Goal: Task Accomplishment & Management: Manage account settings

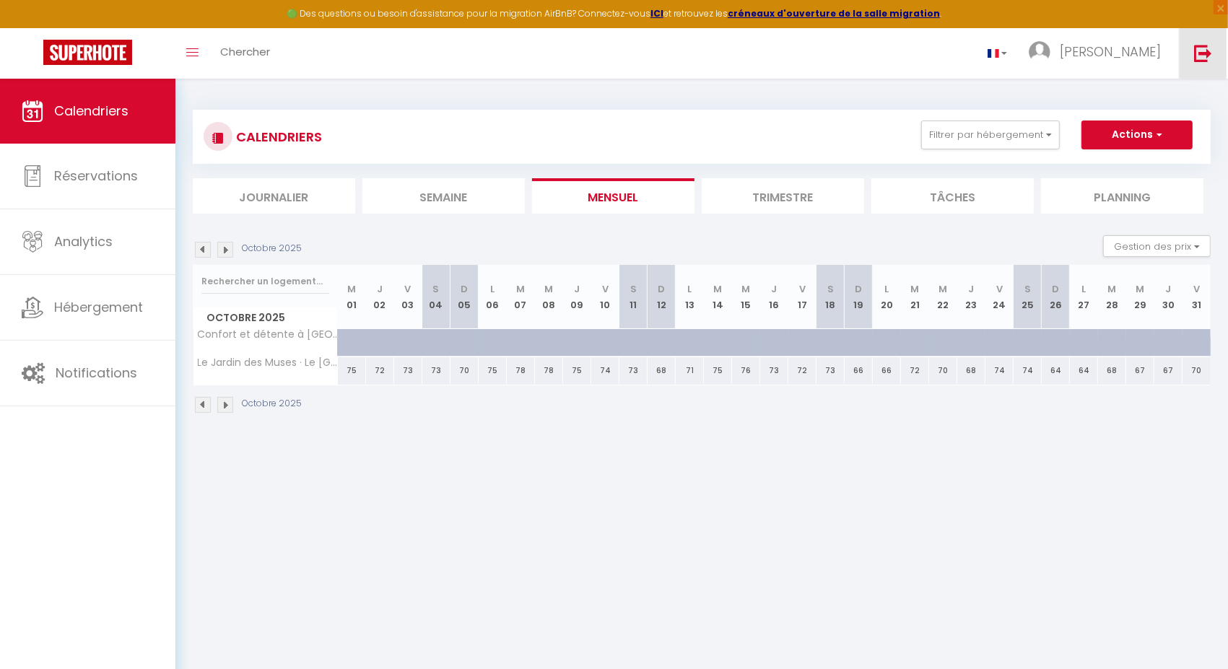
click at [1202, 56] on img at bounding box center [1203, 53] width 18 height 18
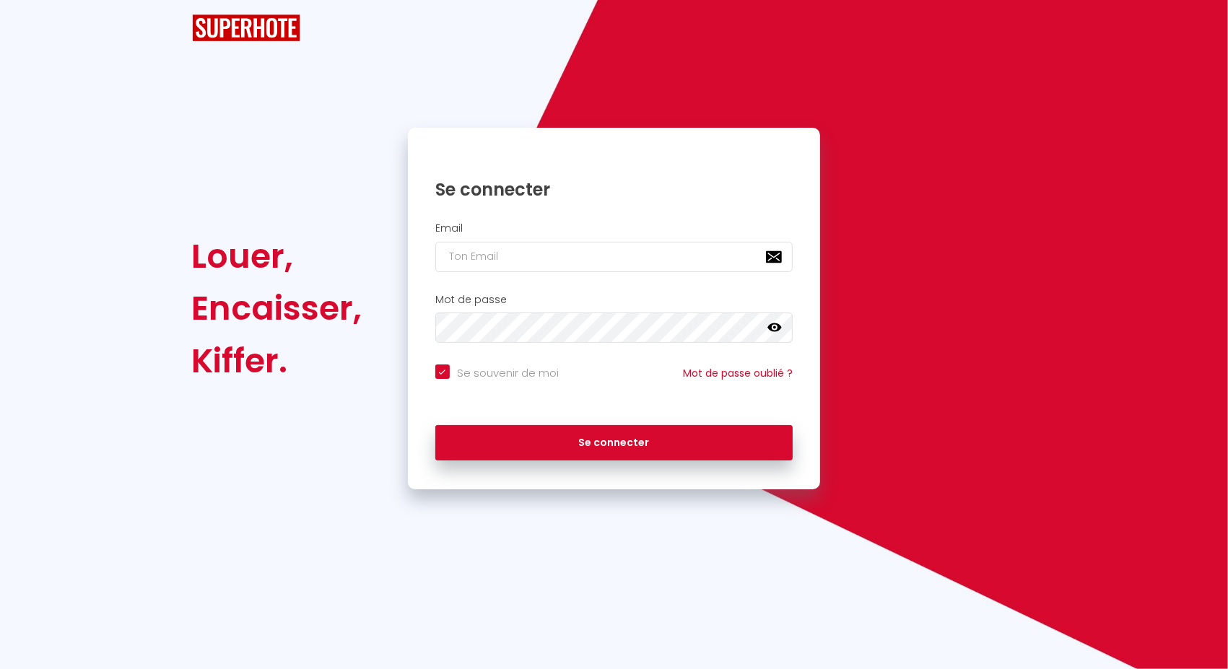
checkbox input "true"
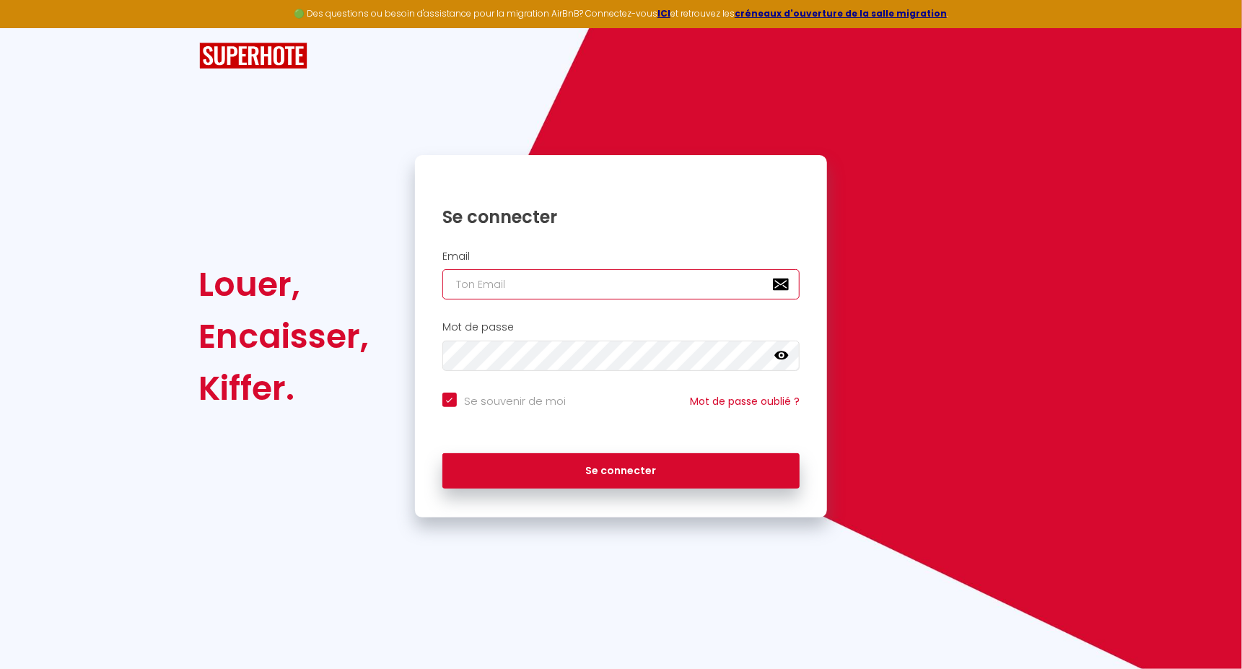
type input "vviglione@gmail.com"
checkbox input "true"
click at [583, 283] on input "vviglione@gmail.com" at bounding box center [621, 284] width 358 height 30
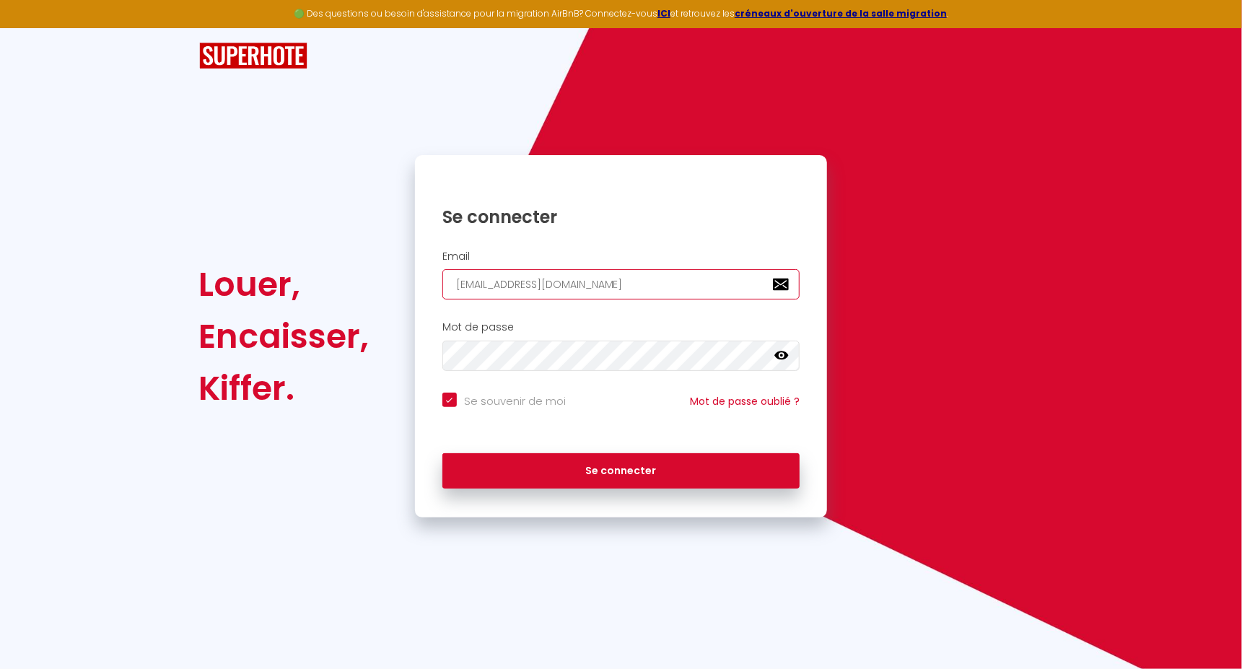
paste input "[EMAIL_ADDRESS][DATE][DOMAIN_NAME]"
type input "[EMAIL_ADDRESS][DATE][DOMAIN_NAME]"
checkbox input "true"
type input "[EMAIL_ADDRESS][DATE][DOMAIN_NAME]"
click at [442, 453] on button "Se connecter" at bounding box center [621, 471] width 358 height 36
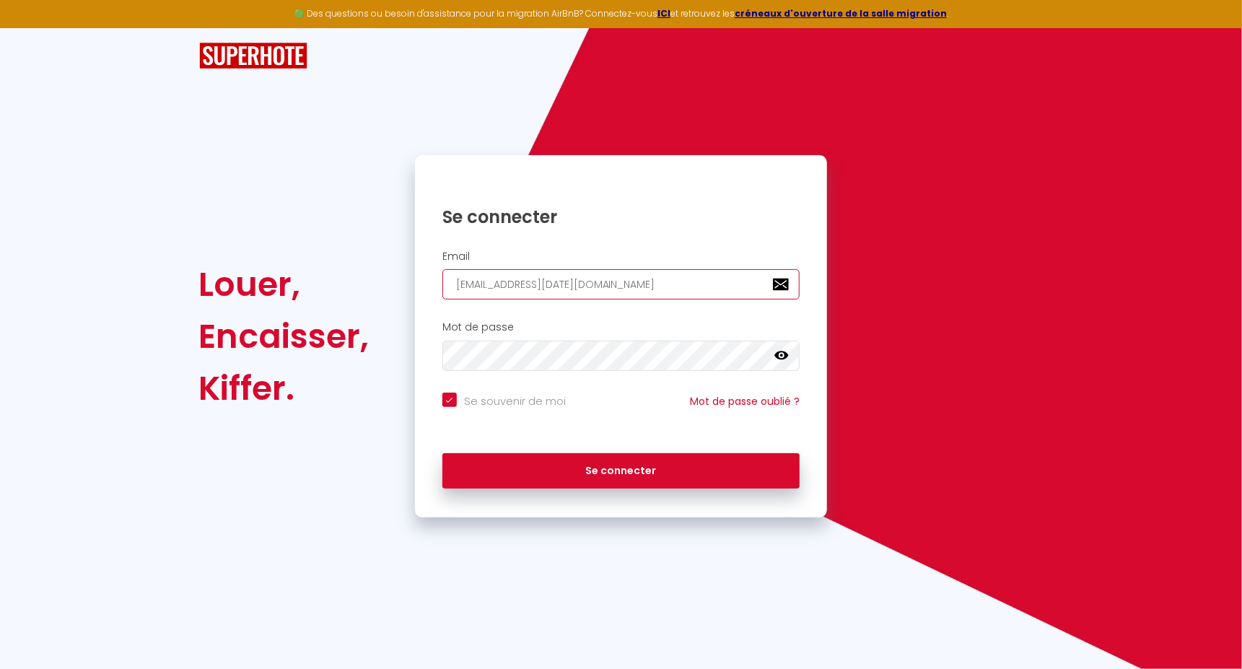
checkbox input "true"
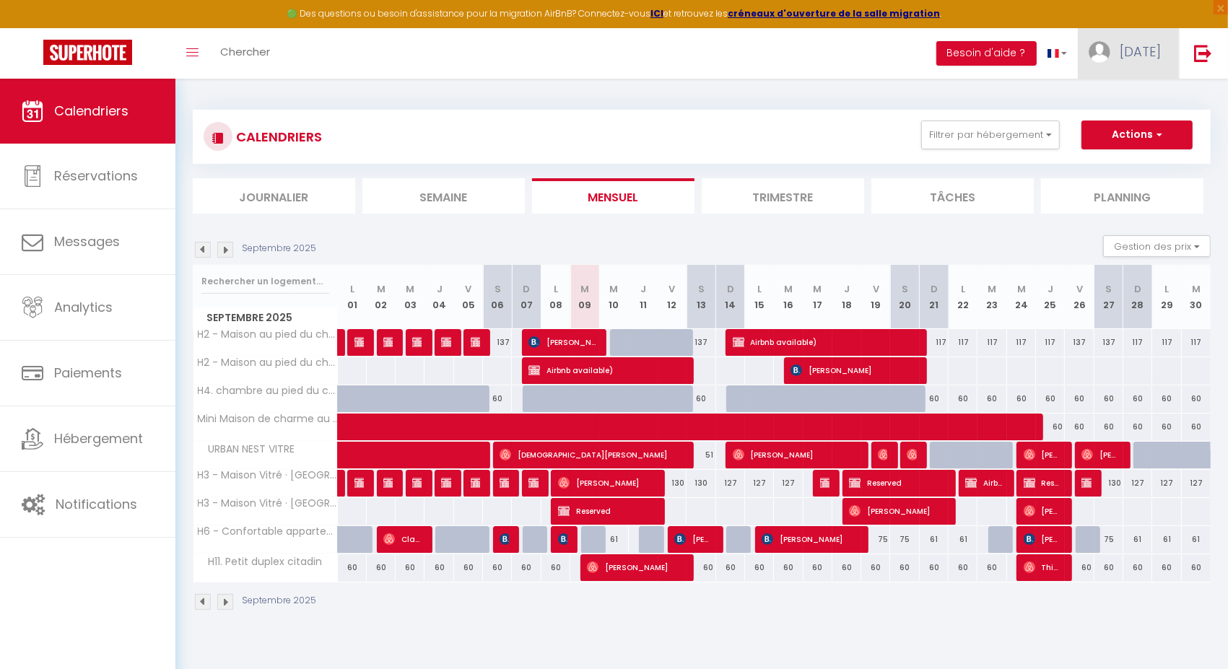
click at [1137, 56] on link "[DATE]" at bounding box center [1127, 53] width 101 height 51
click at [1106, 100] on link "Paramètres" at bounding box center [1120, 100] width 107 height 25
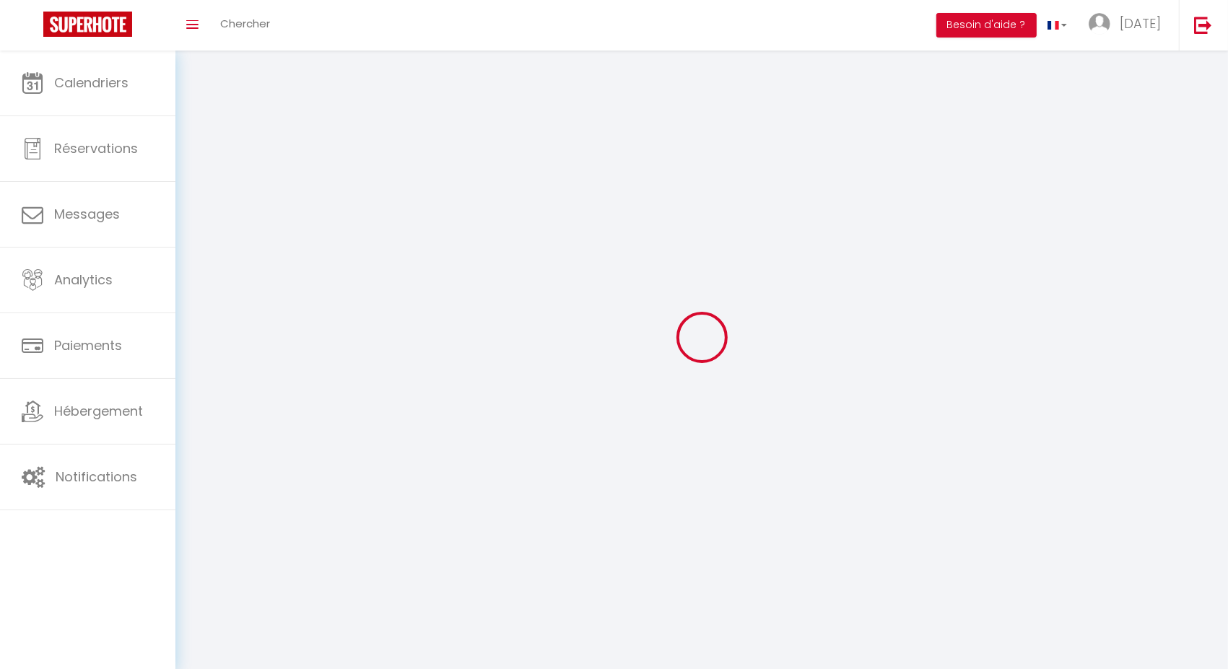
select select
type input "[DATE]"
type input "Home"
type input "0663379646"
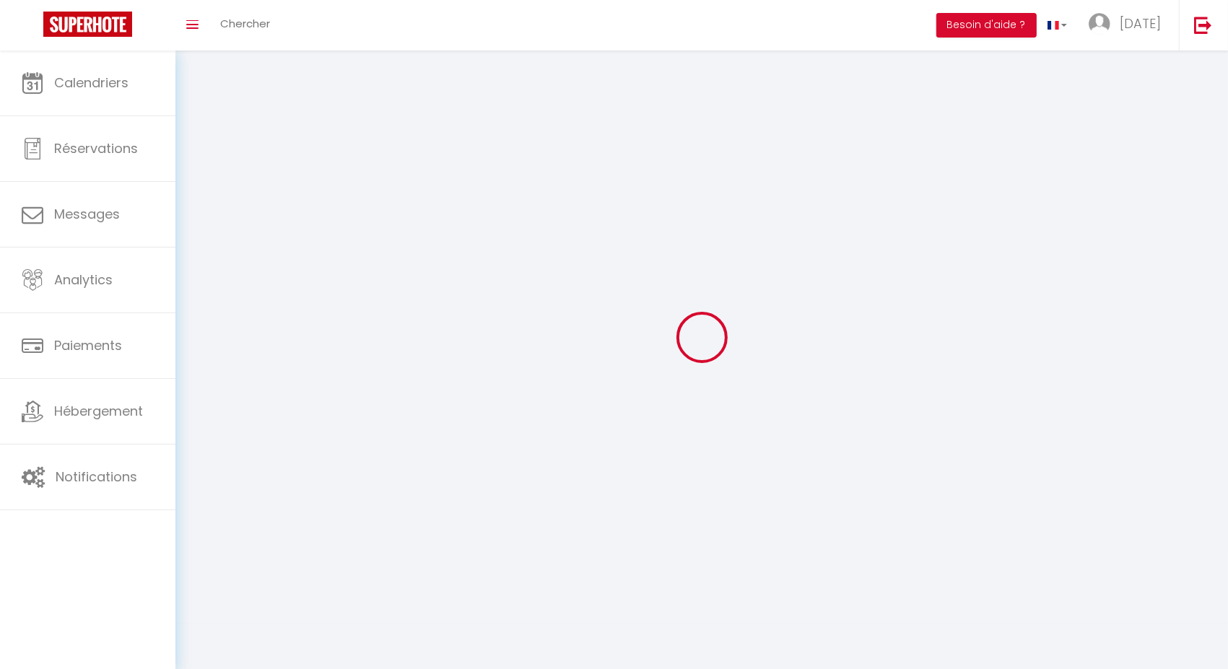
type input "14 rue D'Anjou"
type input "35370"
type input "Argentré-du-Plessis"
type input "j2jnr61cUqA54cj5vK2FSXXoA"
type input "lZrOEoHkPrazG5QrAvmTeqe8D"
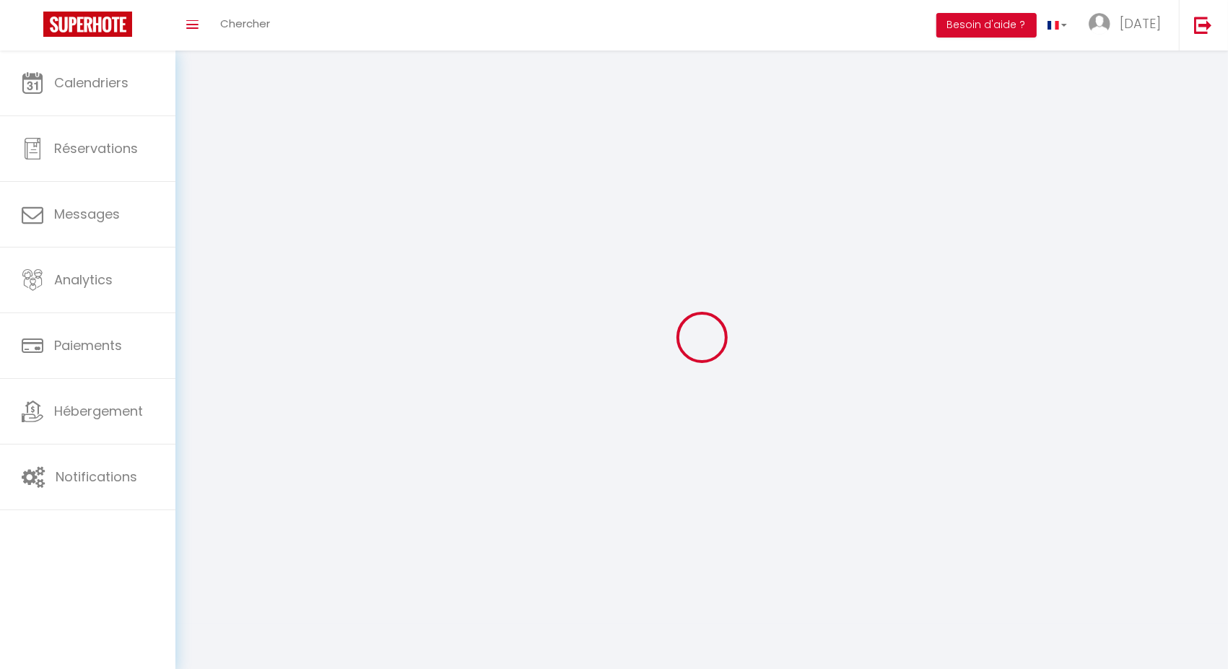
select select "1"
select select "28"
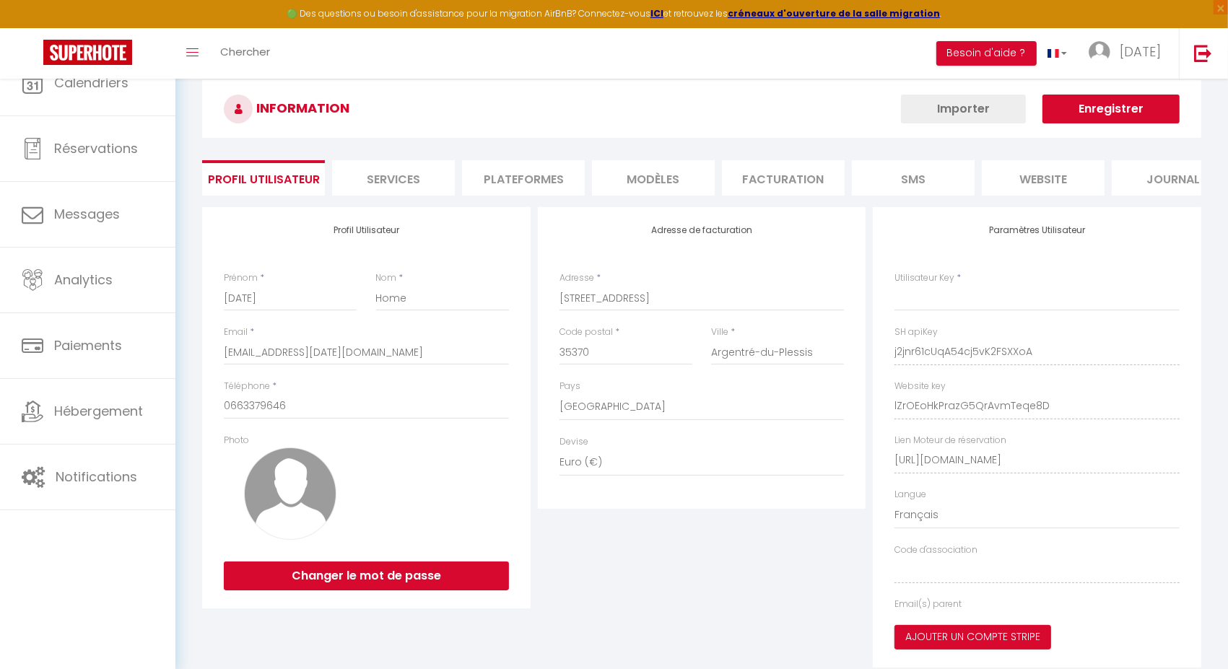
type input "j2jnr61cUqA54cj5vK2FSXXoA"
type input "lZrOEoHkPrazG5QrAvmTeqe8D"
type input "https://app.superhote.com/#/get-available-rentals/lZrOEoHkPrazG5QrAvmTeqe8D"
select select "fr"
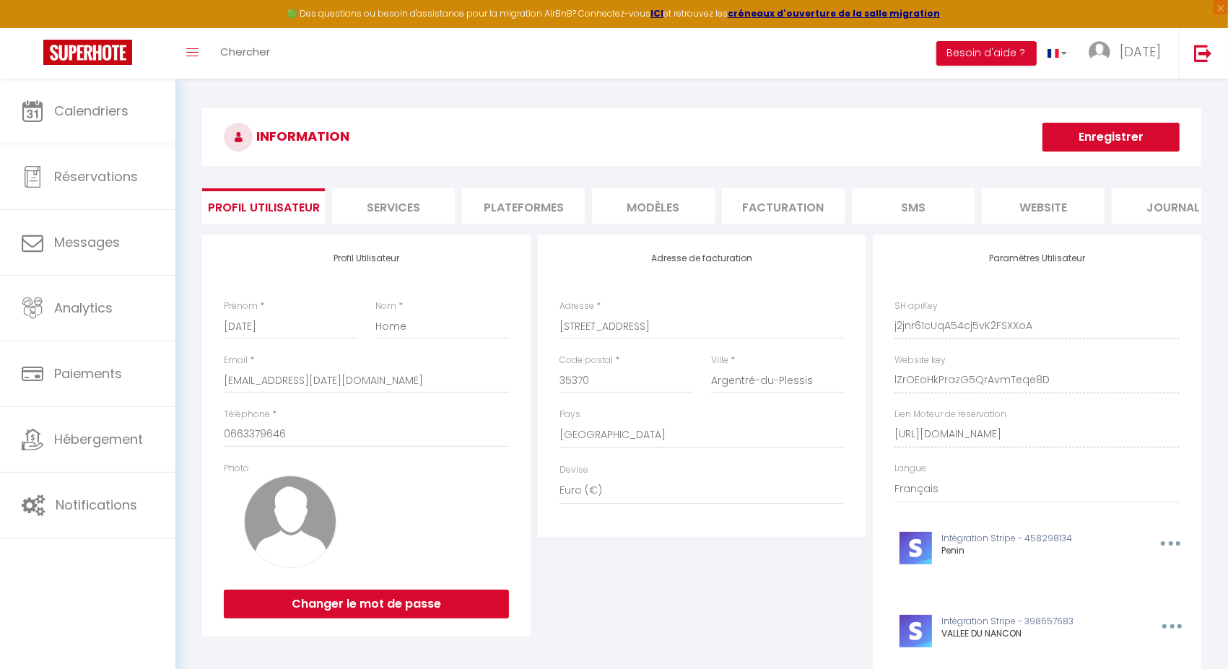
click at [569, 193] on li "Plateformes" at bounding box center [523, 205] width 123 height 35
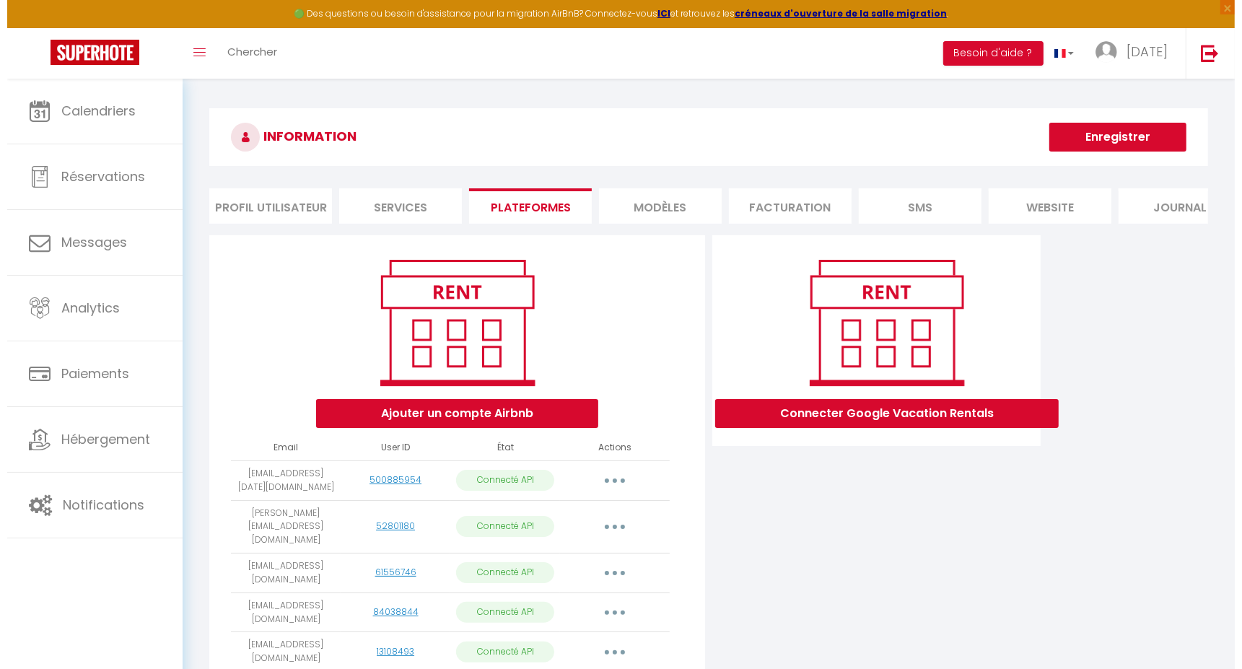
scroll to position [78, 0]
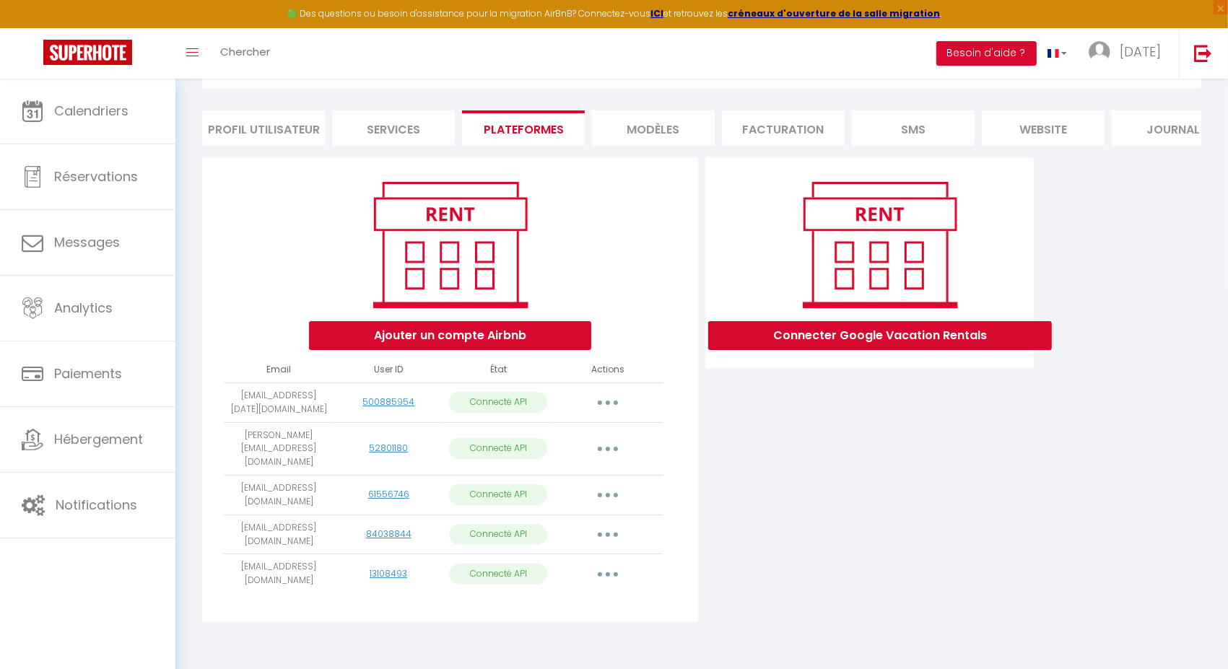
click at [608, 414] on button "button" at bounding box center [607, 402] width 40 height 23
click at [581, 445] on link "Importer les appartements" at bounding box center [543, 435] width 159 height 25
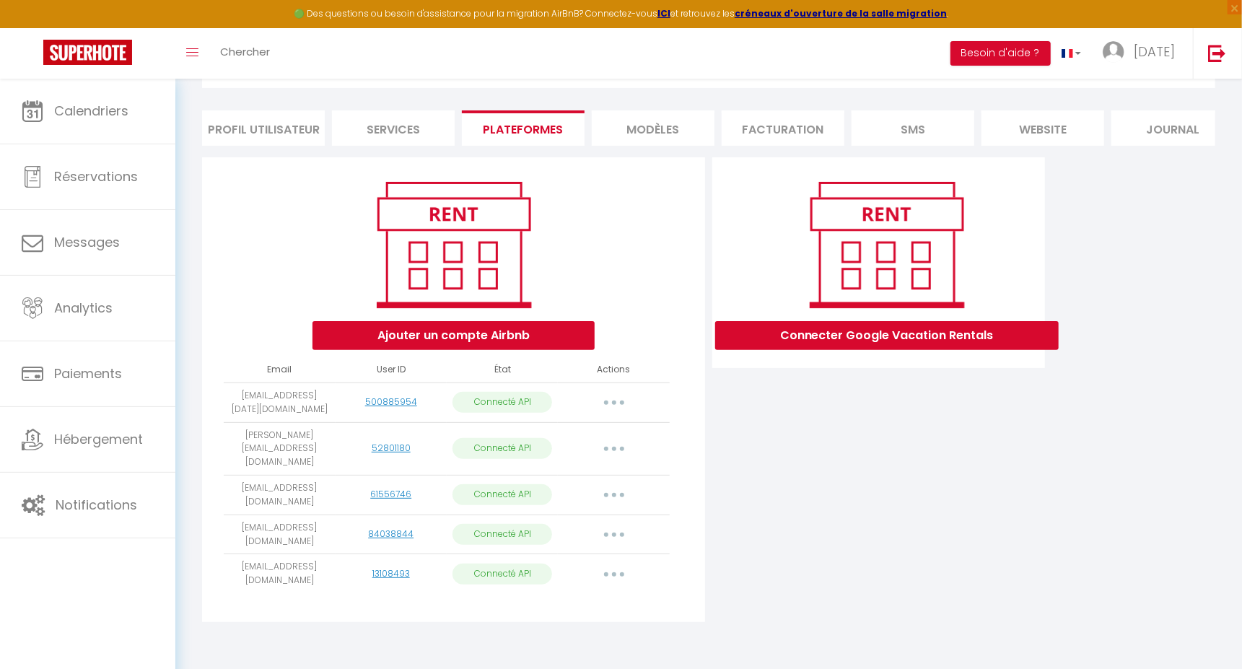
select select "67459"
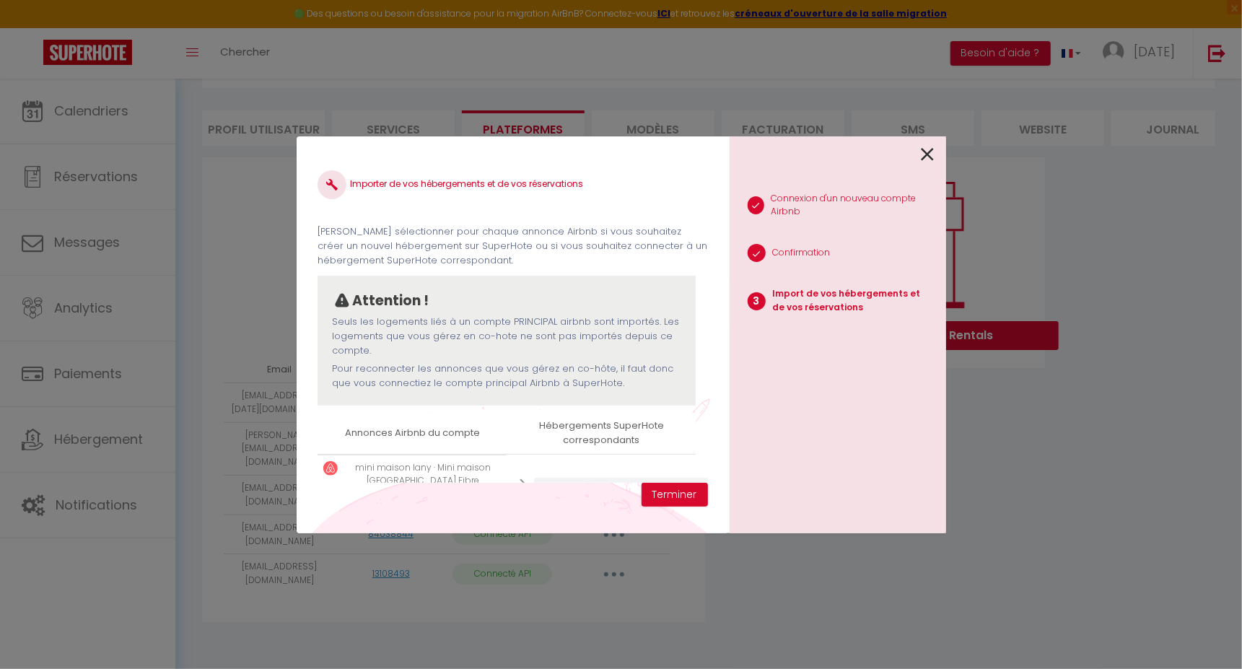
scroll to position [69, 0]
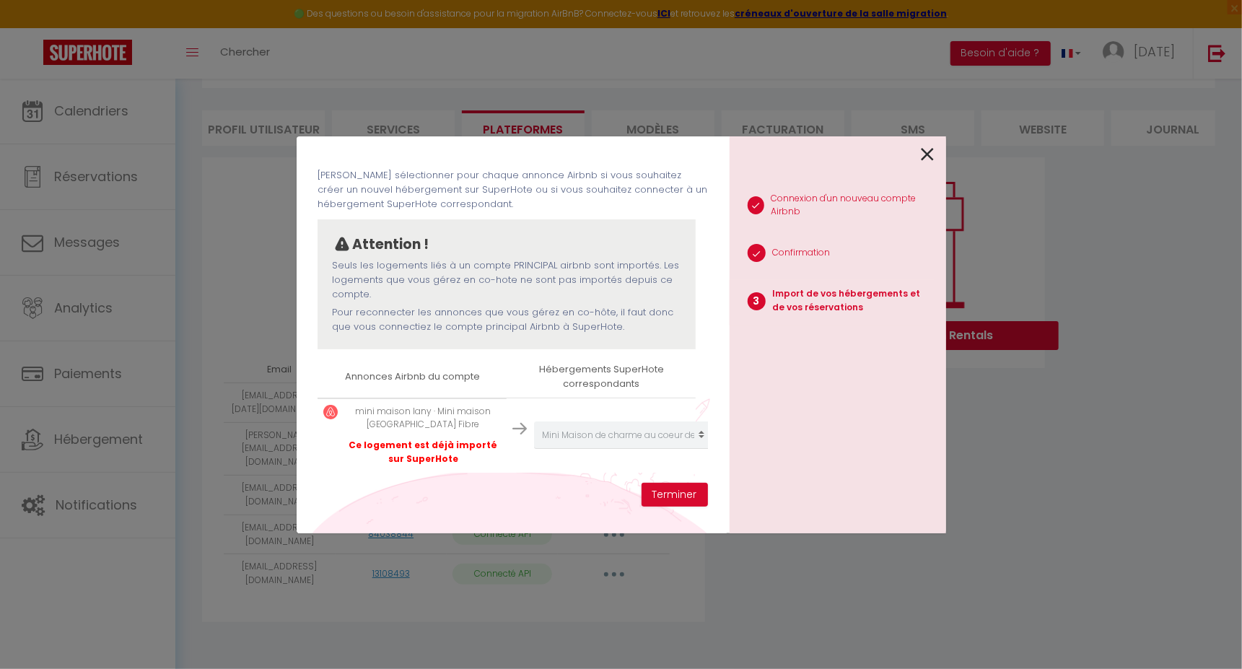
click at [927, 153] on icon at bounding box center [928, 155] width 13 height 22
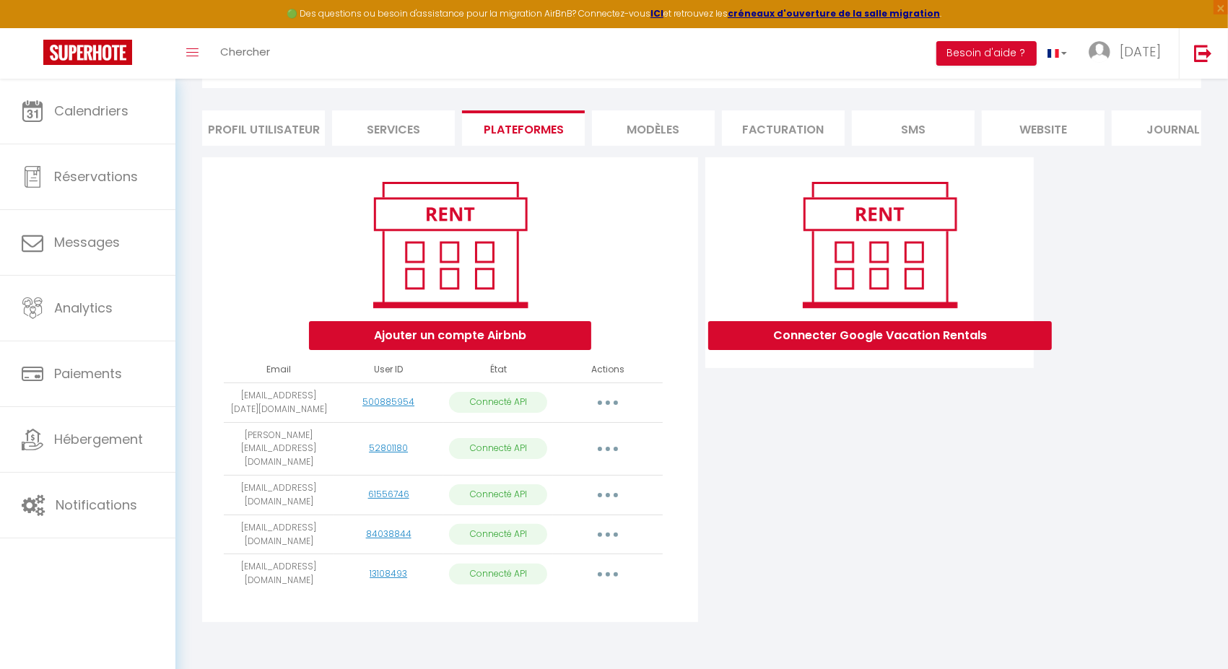
click at [605, 442] on button "button" at bounding box center [607, 448] width 40 height 23
click at [587, 484] on link "Importer les appartements" at bounding box center [543, 482] width 159 height 25
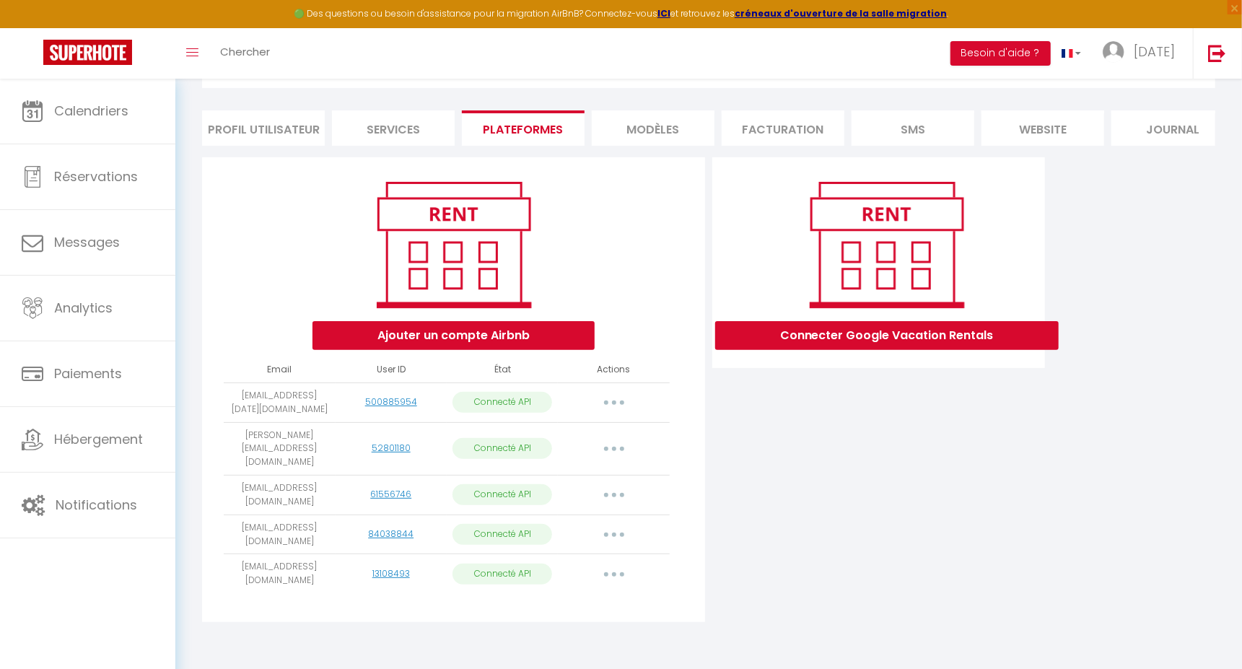
select select "72376"
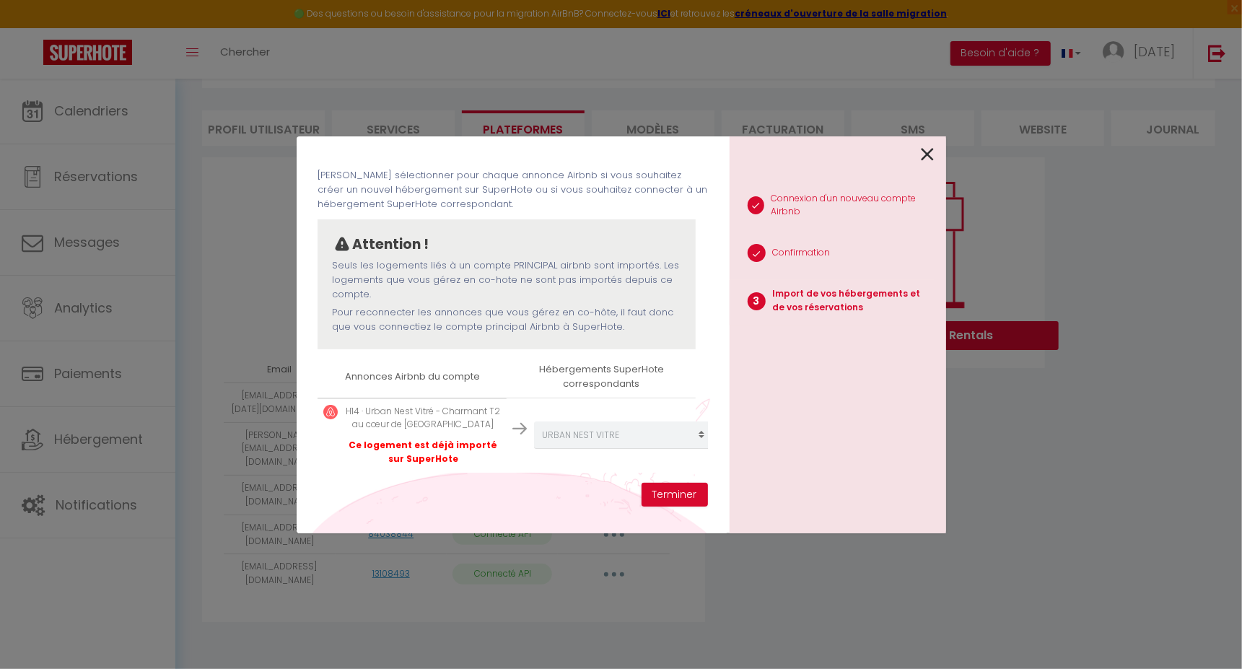
click at [919, 154] on div at bounding box center [832, 153] width 205 height 34
click at [929, 157] on icon at bounding box center [928, 155] width 13 height 22
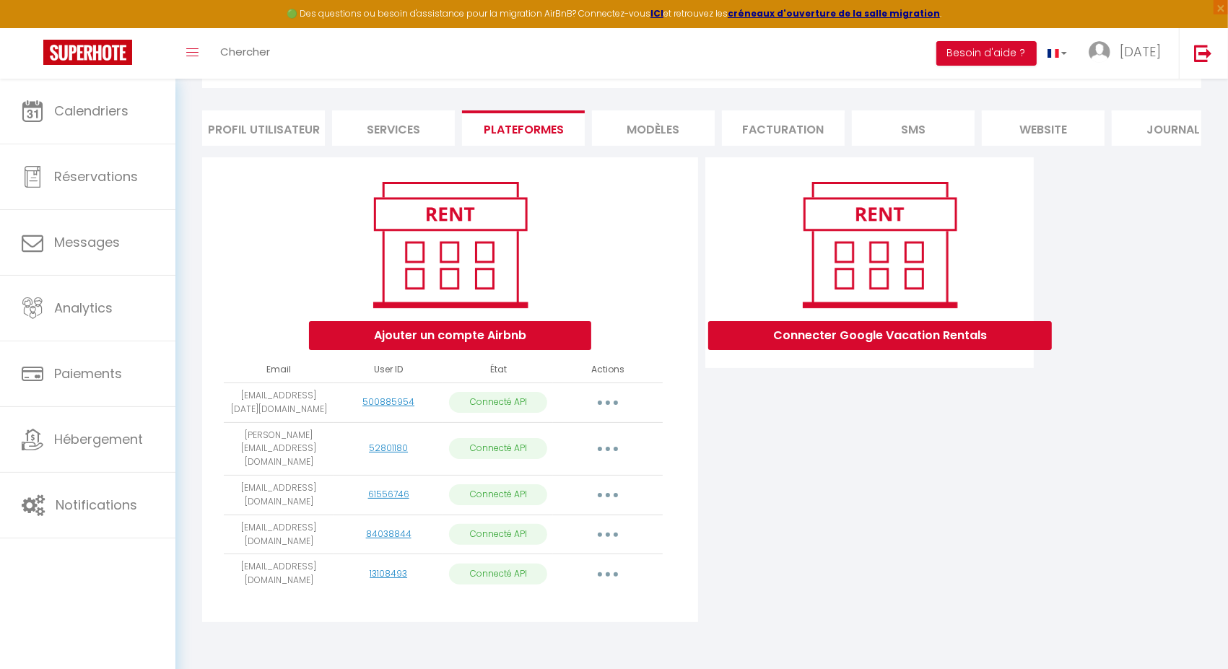
click at [618, 491] on button "button" at bounding box center [607, 495] width 40 height 23
click at [572, 526] on link "Importer les appartements" at bounding box center [543, 528] width 159 height 25
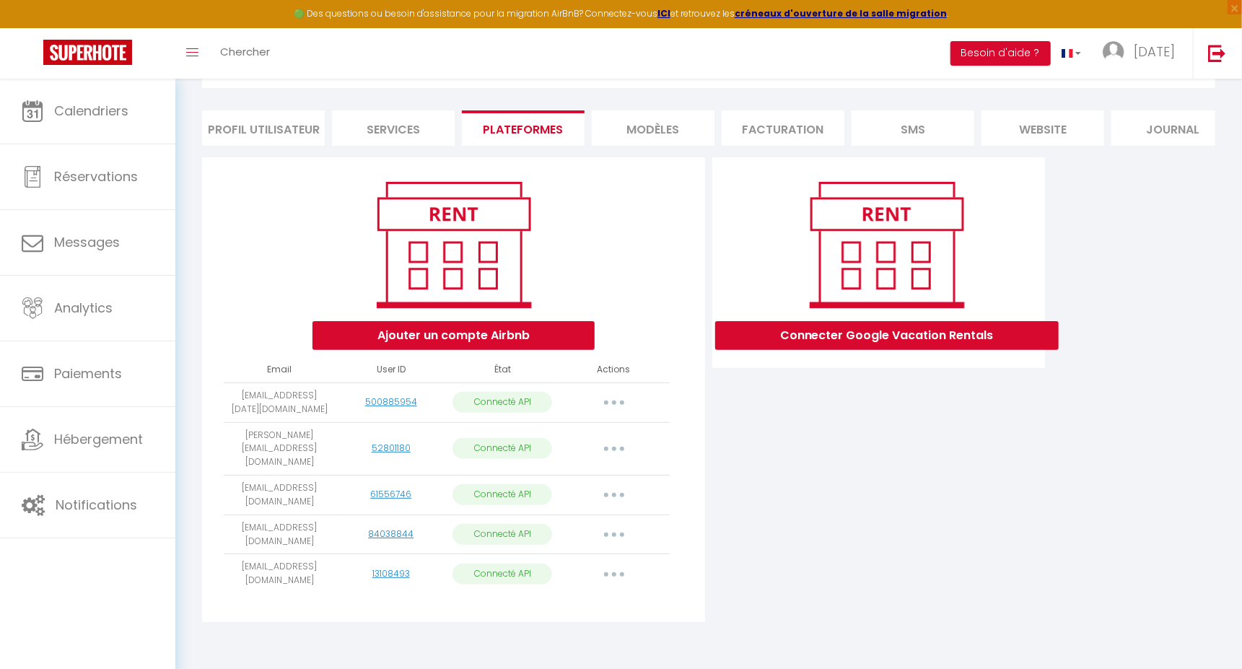
select select "50172"
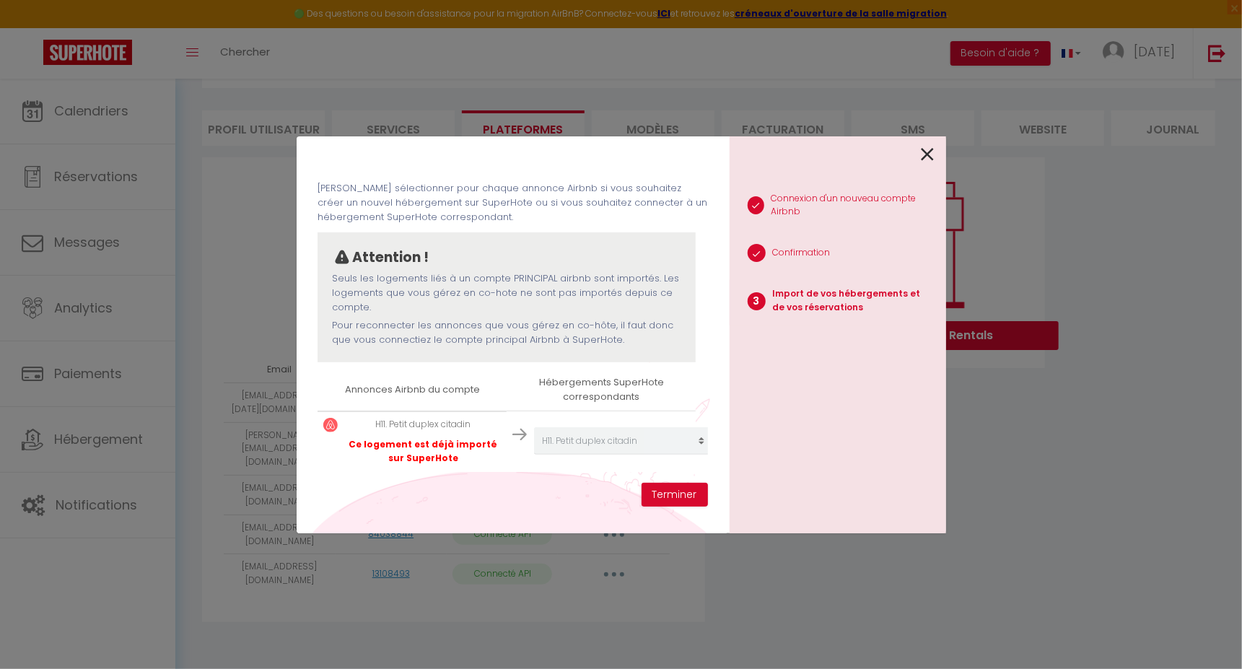
scroll to position [56, 0]
click at [934, 156] on icon at bounding box center [928, 155] width 13 height 22
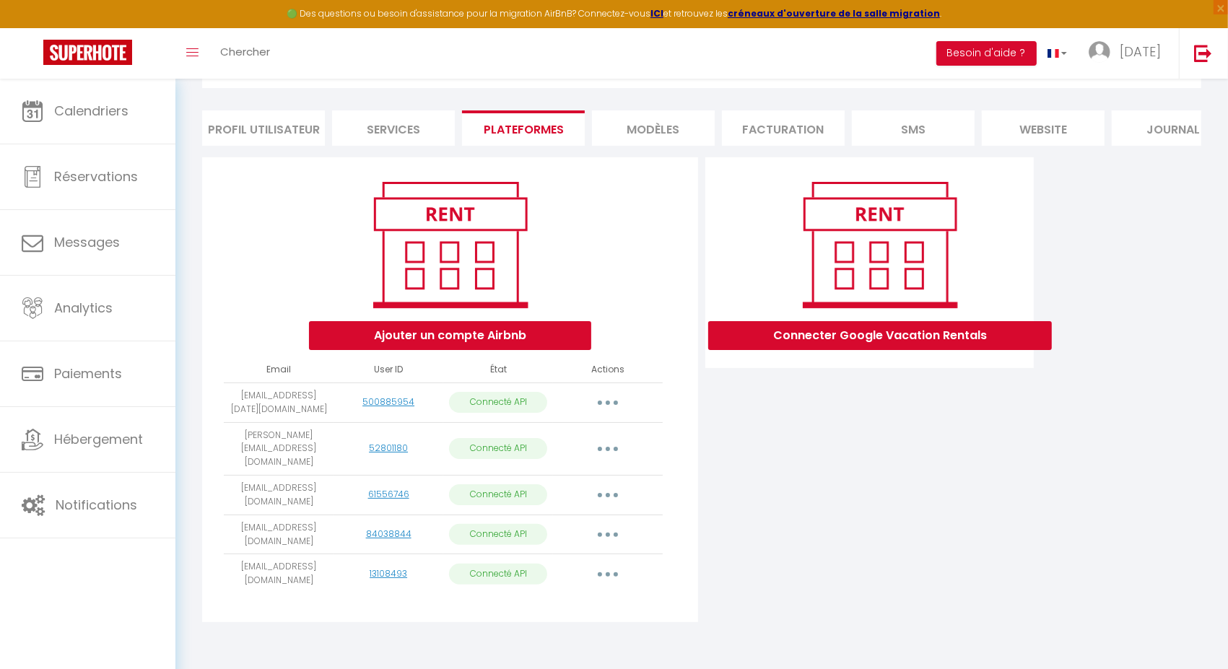
click at [598, 523] on button "button" at bounding box center [607, 534] width 40 height 23
click at [569, 558] on link "Importer les appartements" at bounding box center [543, 567] width 159 height 25
select select "40313"
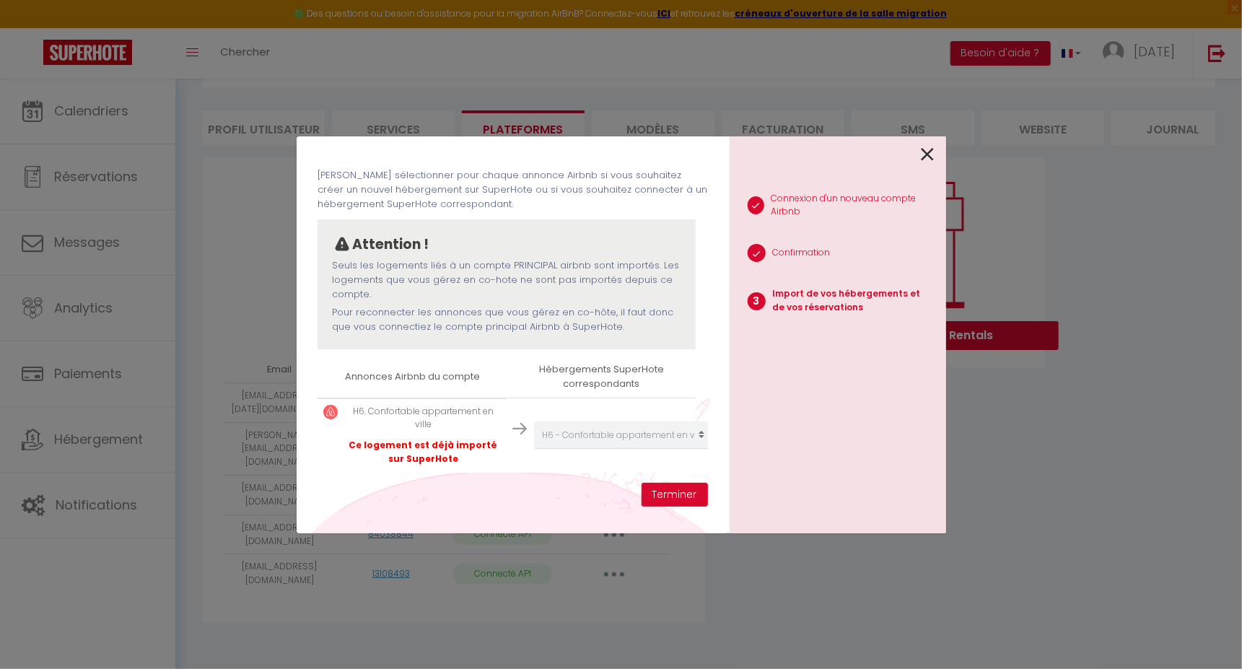
scroll to position [69, 0]
click at [925, 157] on icon at bounding box center [928, 155] width 13 height 22
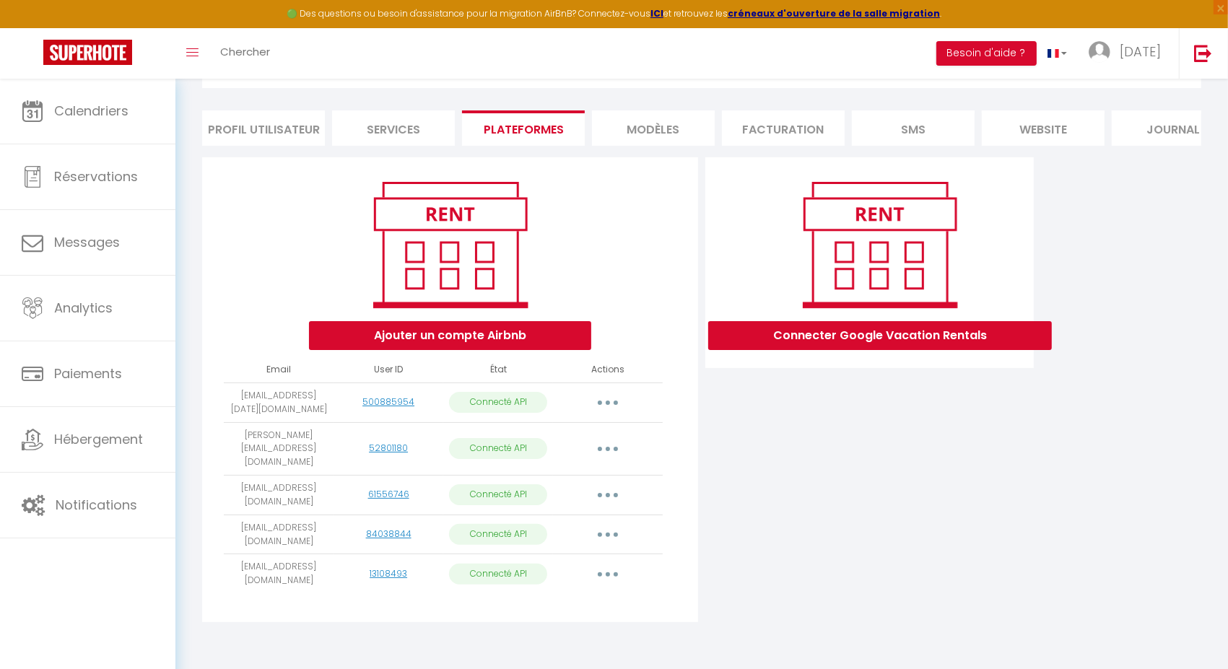
click at [615, 564] on button "button" at bounding box center [607, 574] width 40 height 23
click at [579, 598] on link "Importer les appartements" at bounding box center [543, 607] width 159 height 25
select select
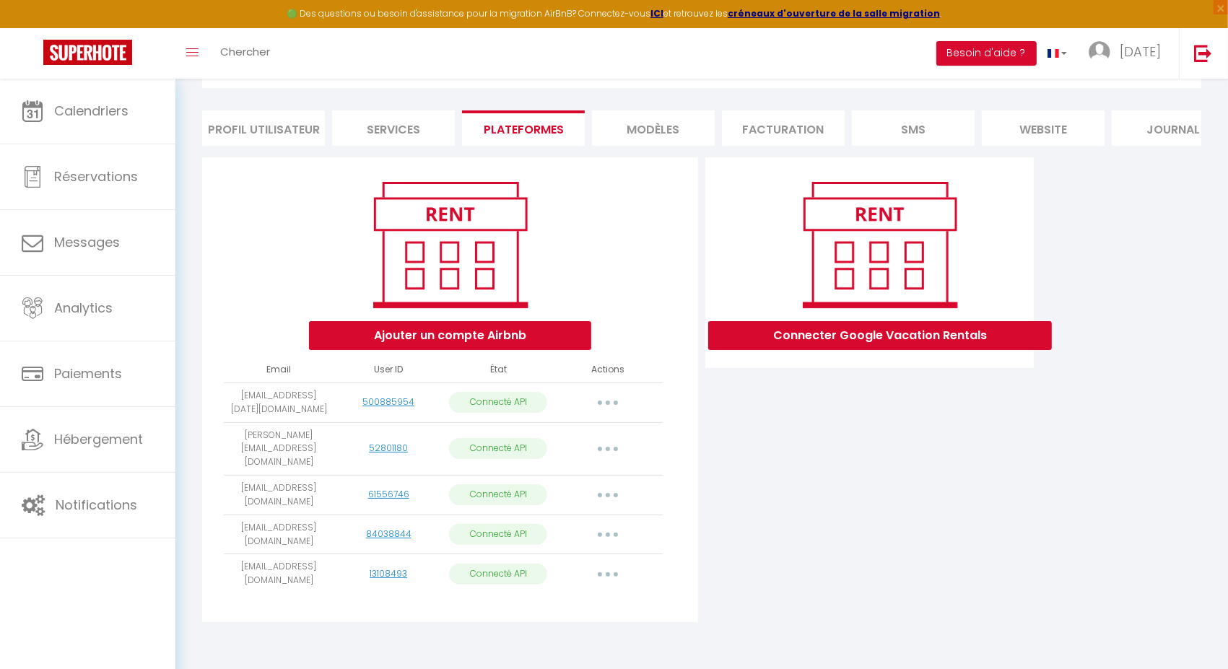
select select
select select "37665"
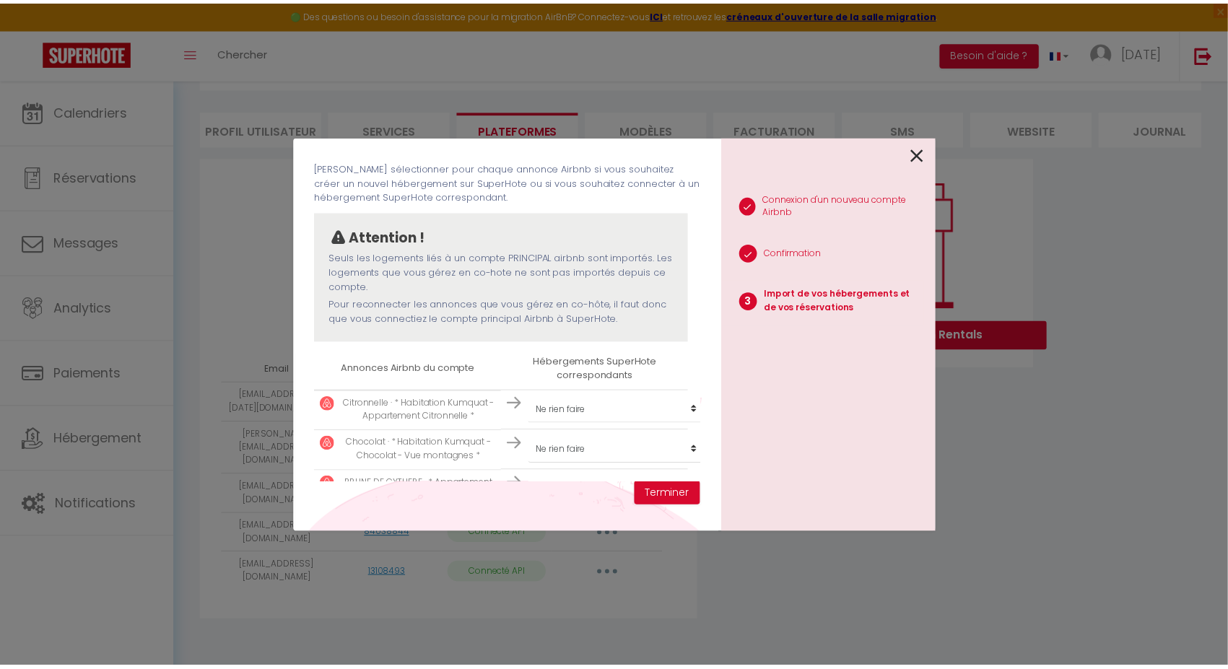
scroll to position [0, 0]
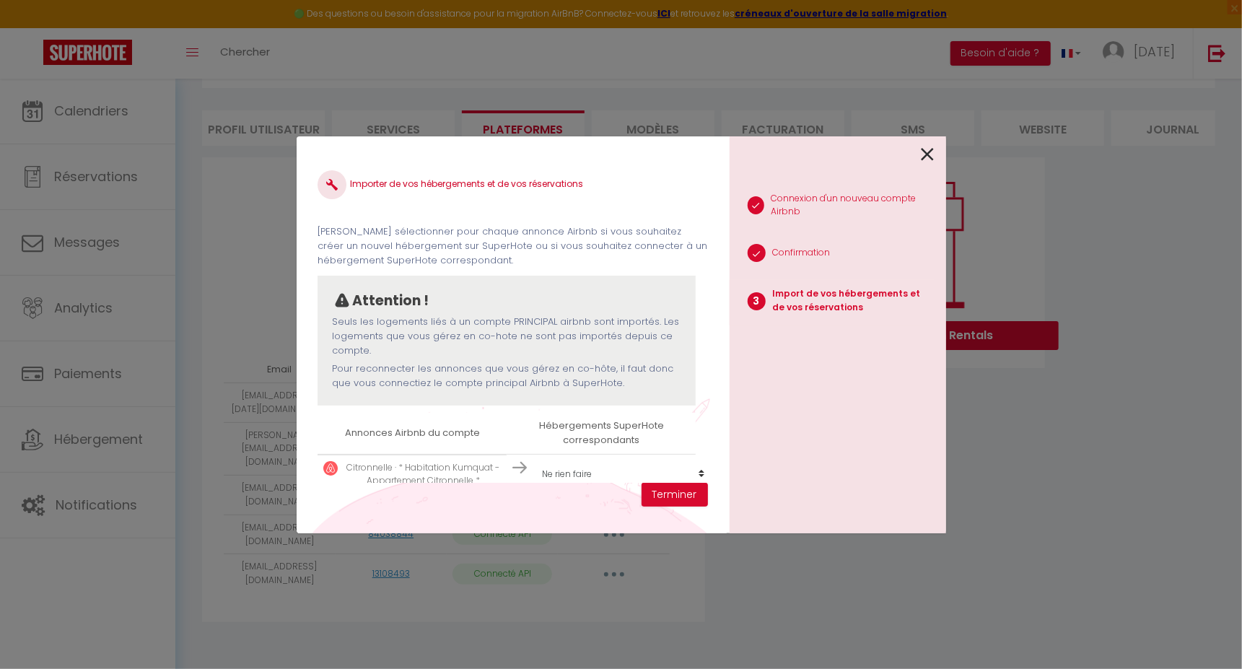
click at [925, 150] on icon at bounding box center [928, 155] width 13 height 22
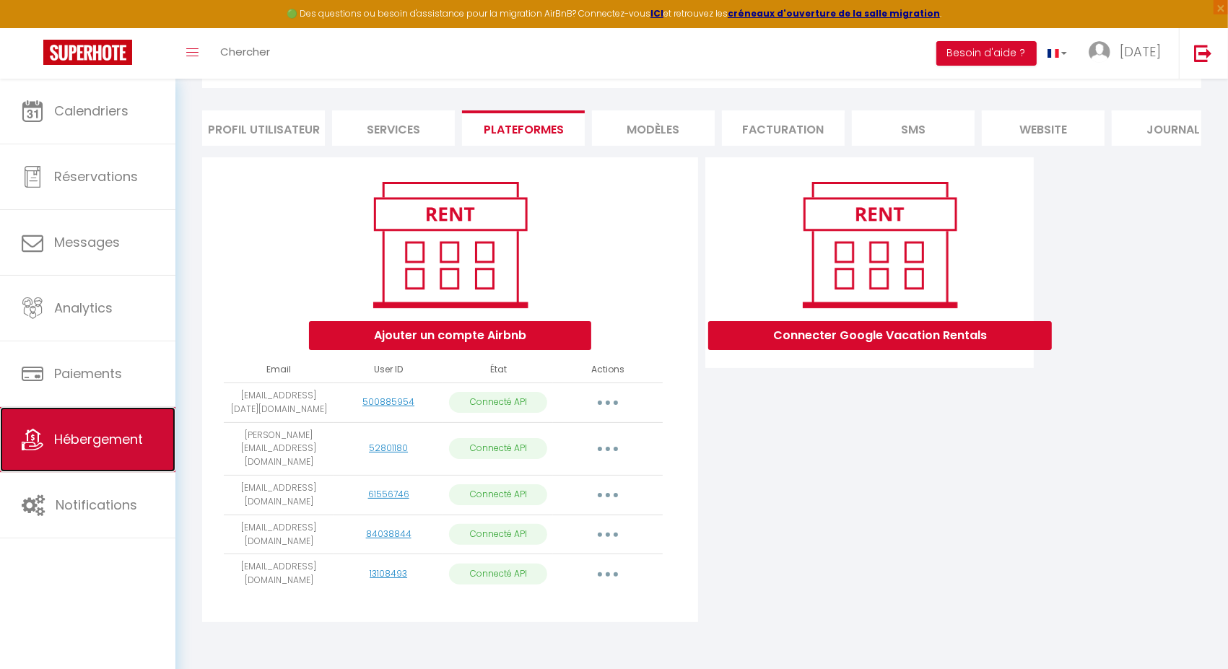
click at [118, 426] on link "Hébergement" at bounding box center [87, 439] width 175 height 65
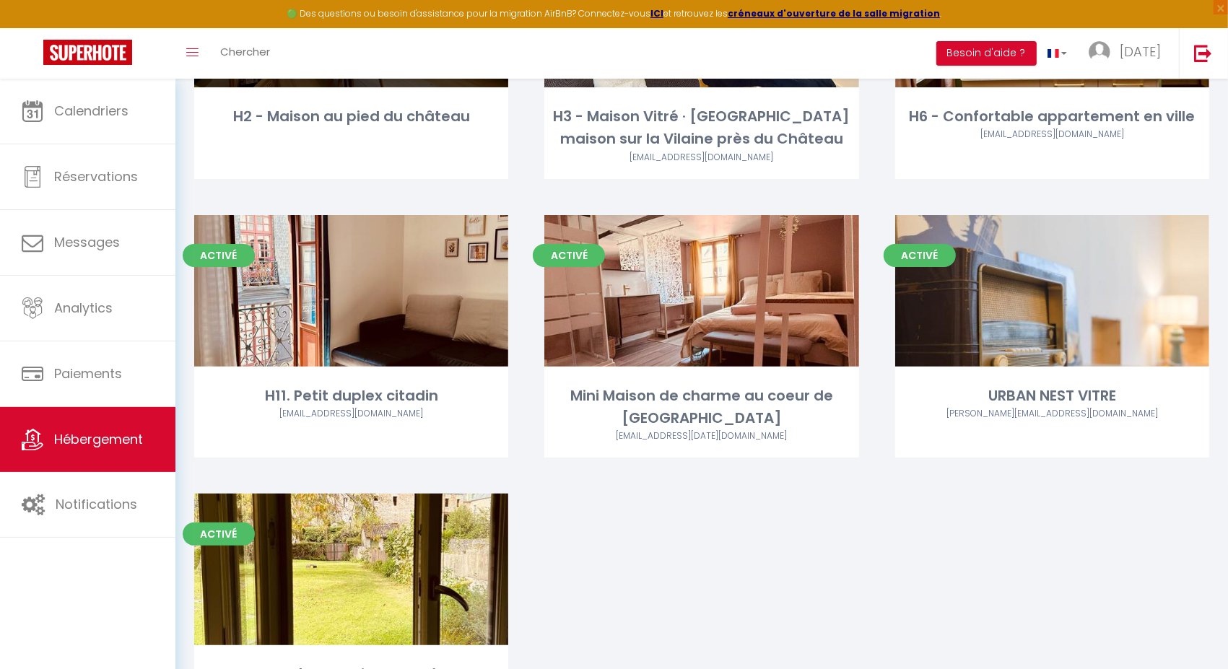
scroll to position [252, 0]
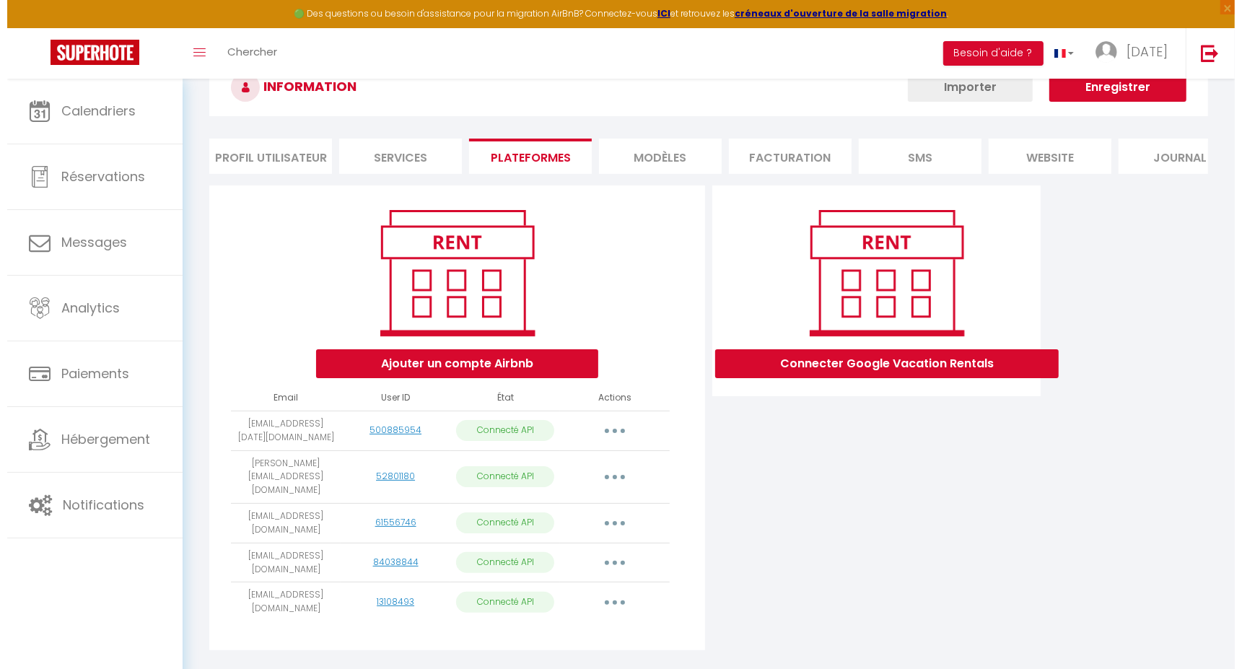
scroll to position [78, 0]
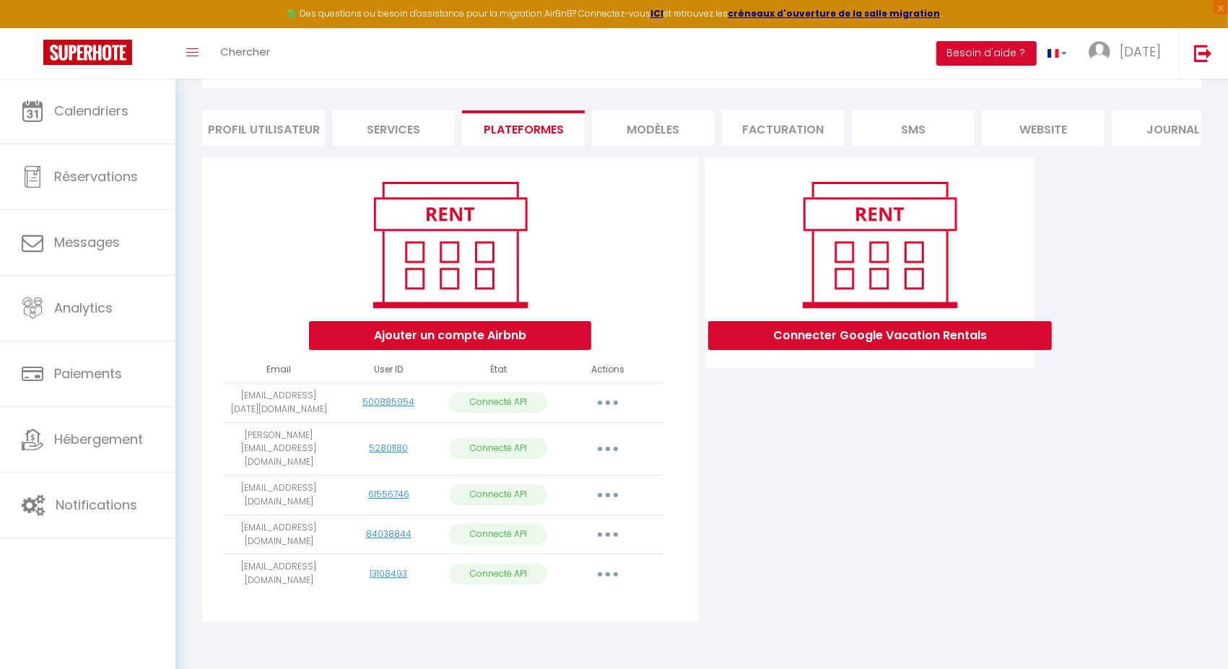
click at [612, 577] on button "button" at bounding box center [607, 574] width 40 height 23
click at [568, 598] on link "Importer les appartements" at bounding box center [543, 607] width 159 height 25
select select
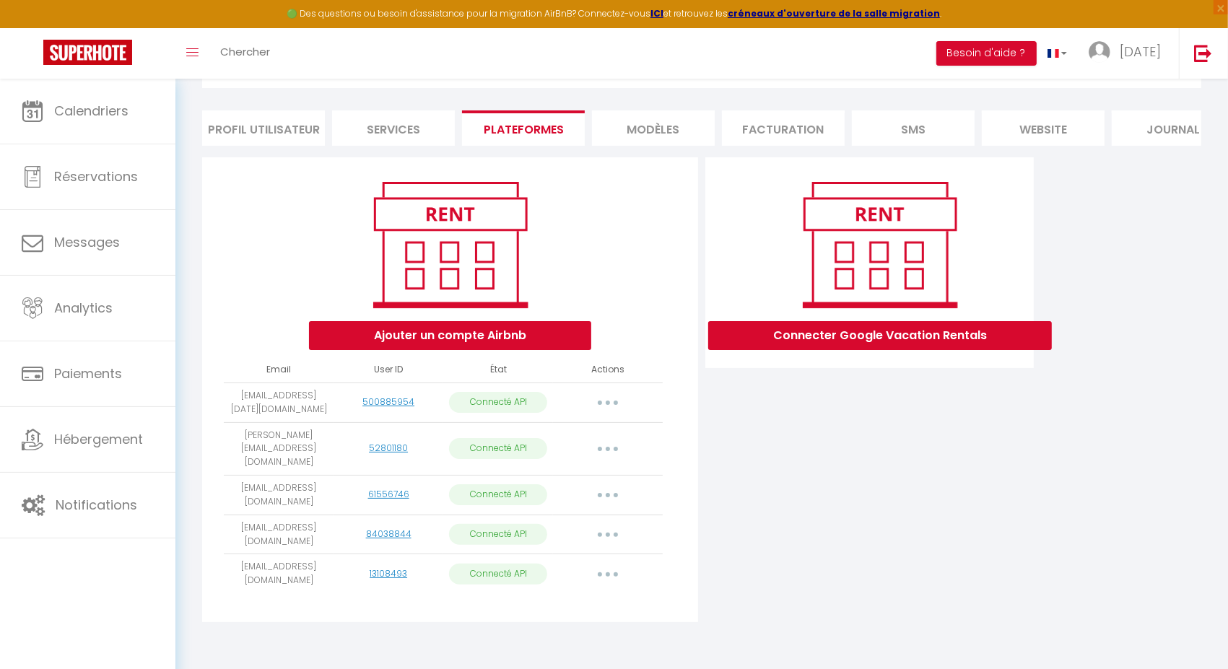
select select
select select "37665"
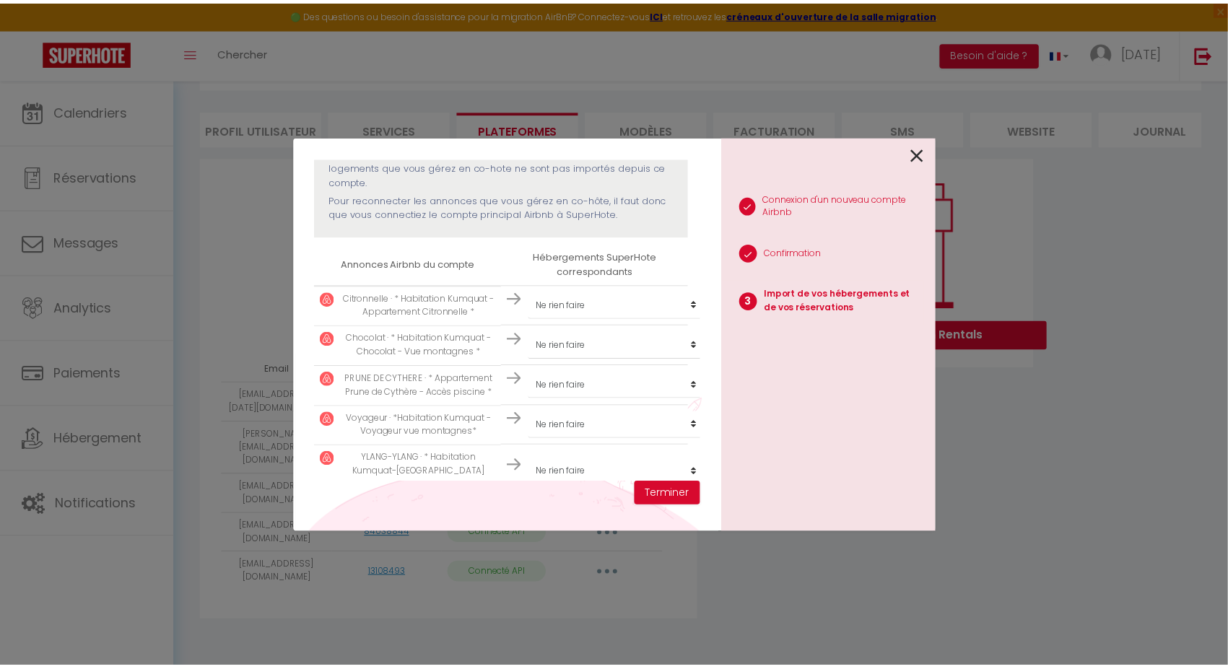
scroll to position [168, 0]
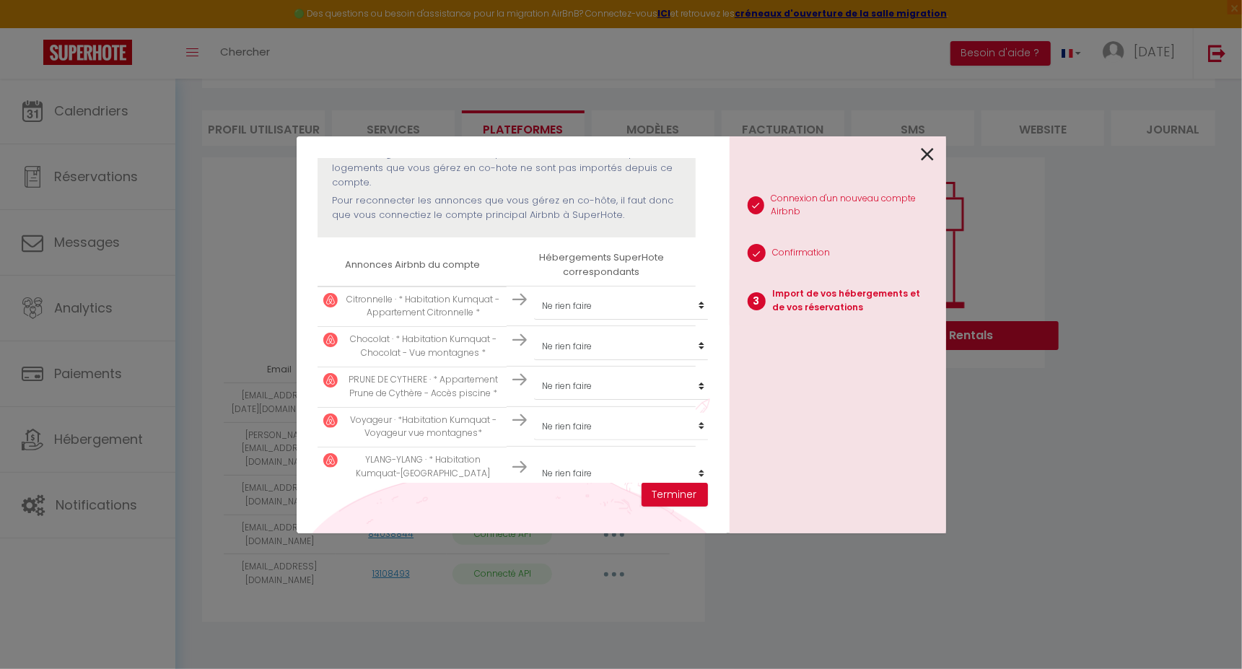
click at [919, 148] on div at bounding box center [832, 153] width 205 height 34
click at [924, 155] on icon at bounding box center [928, 155] width 13 height 22
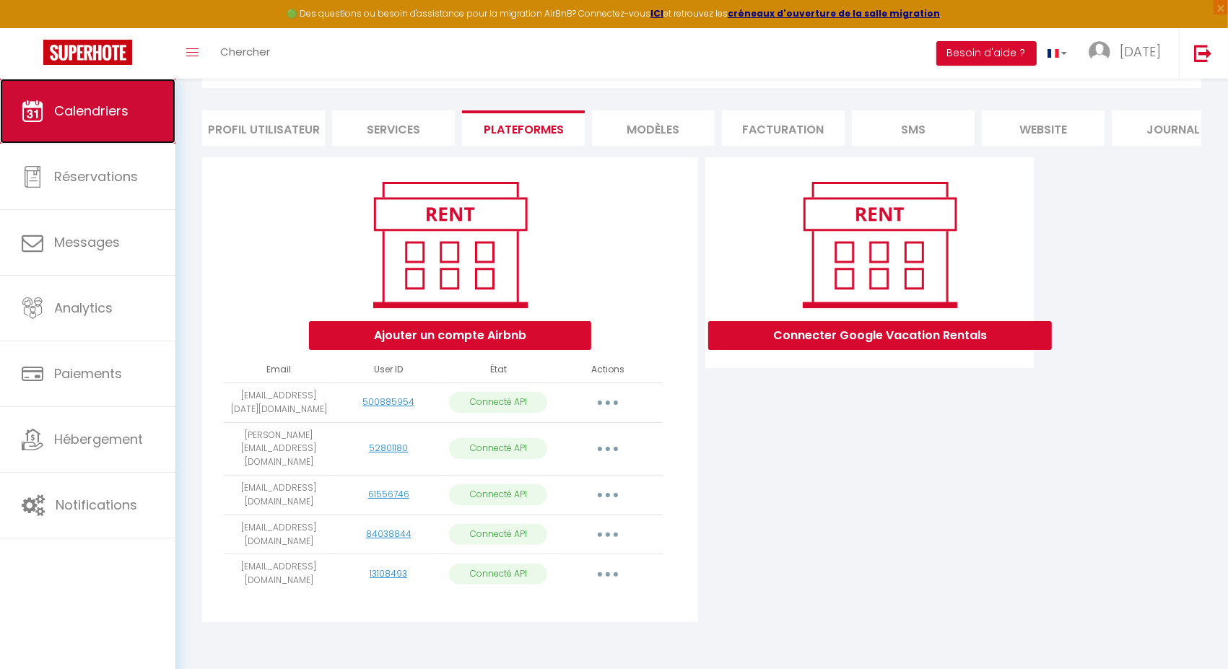
click at [117, 107] on span "Calendriers" at bounding box center [91, 111] width 74 height 18
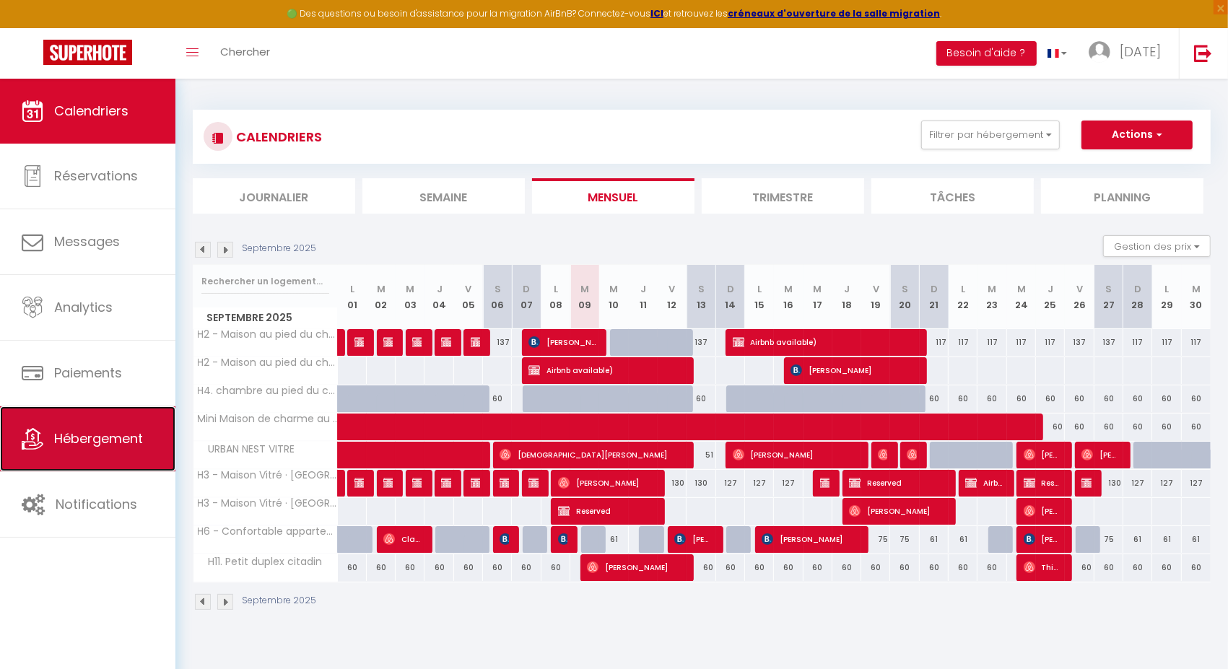
click at [75, 445] on span "Hébergement" at bounding box center [98, 438] width 89 height 18
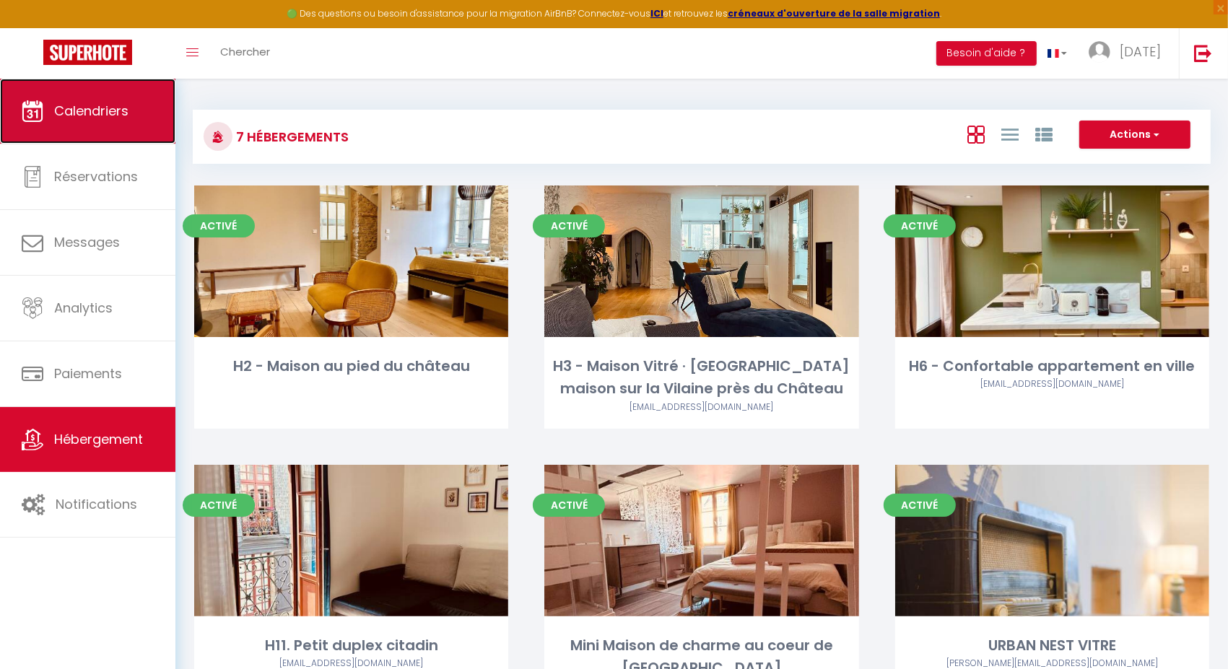
click at [93, 108] on span "Calendriers" at bounding box center [91, 111] width 74 height 18
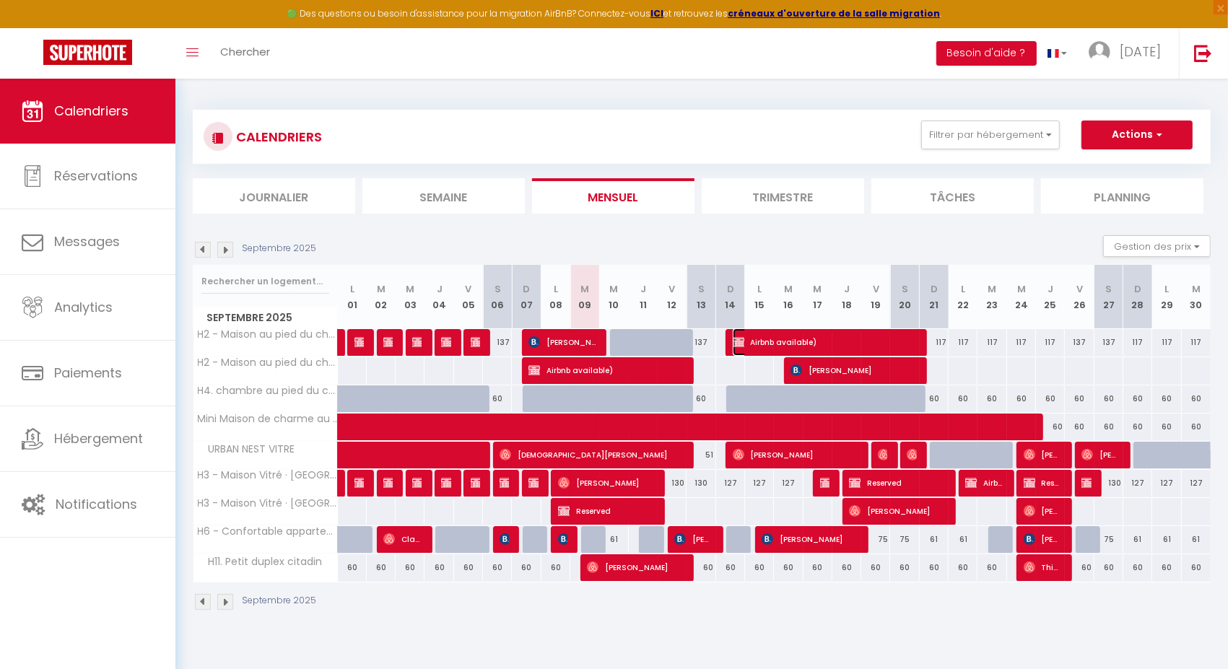
click at [764, 339] on span "Airbnb available)" at bounding box center [823, 341] width 183 height 27
select select "OK"
select select "KO"
select select "0"
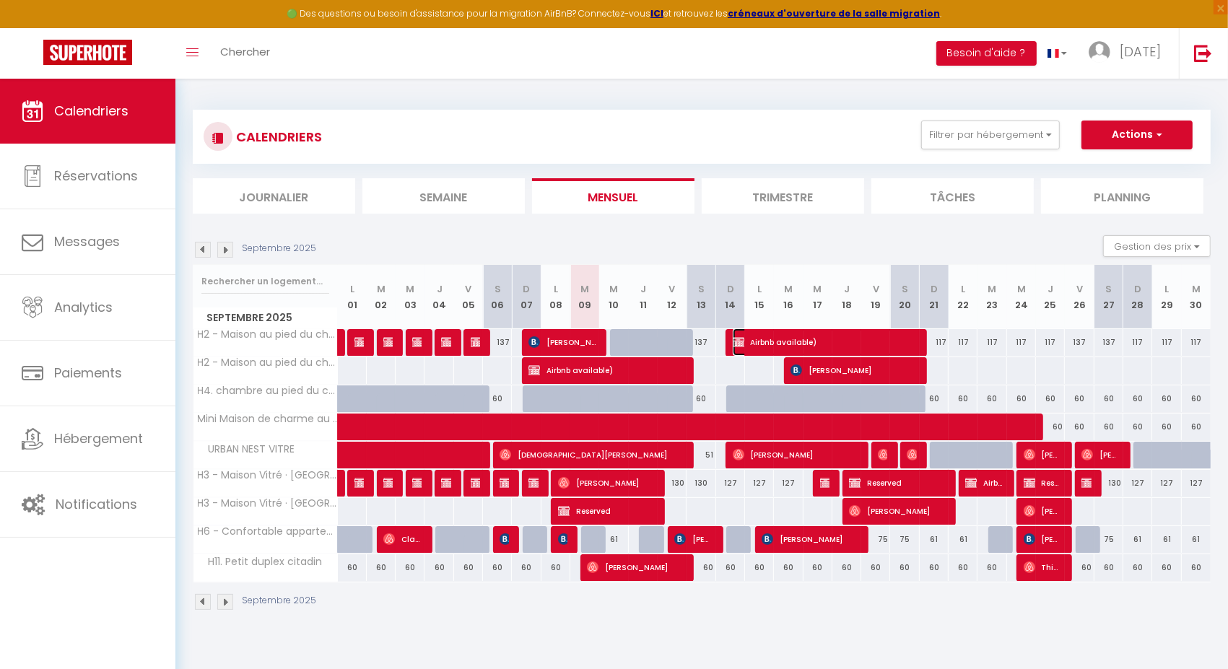
select select "1"
select select
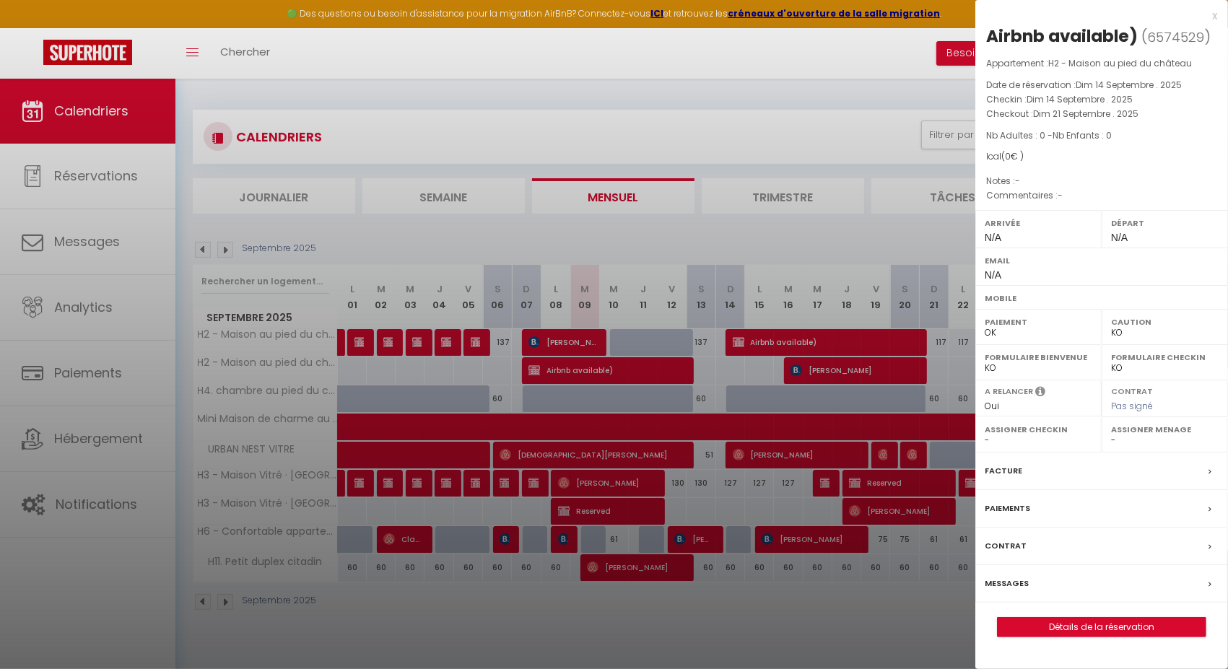
click at [722, 269] on div at bounding box center [614, 334] width 1228 height 669
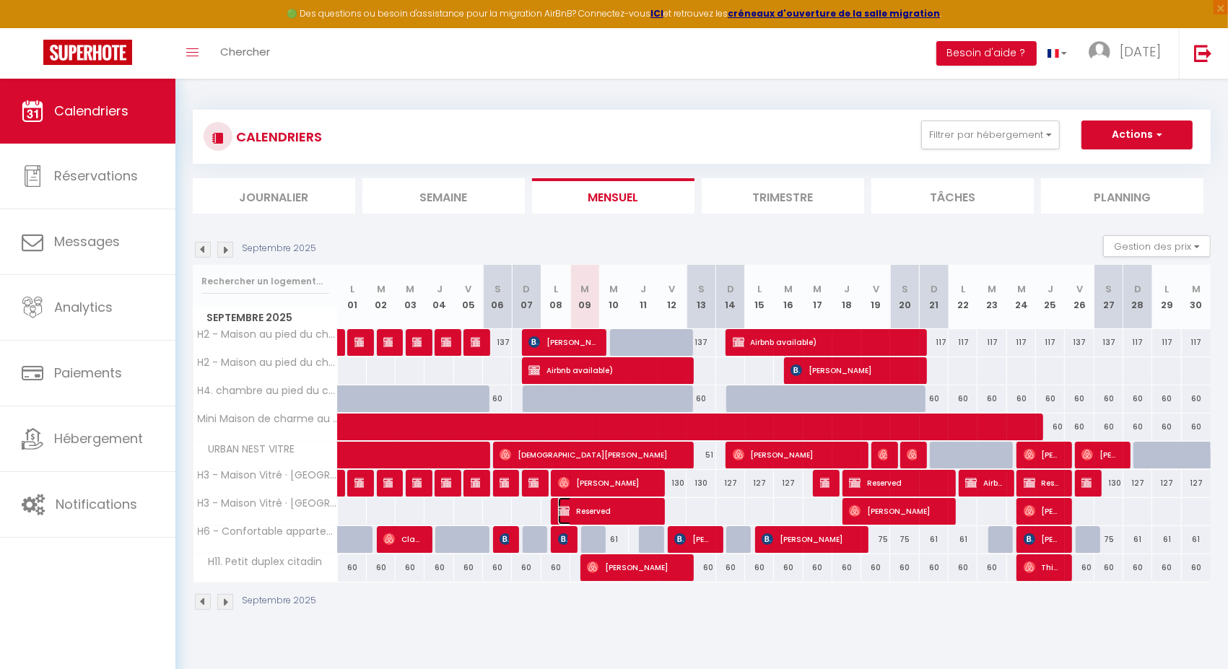
click at [590, 509] on span "Reserved" at bounding box center [606, 510] width 96 height 27
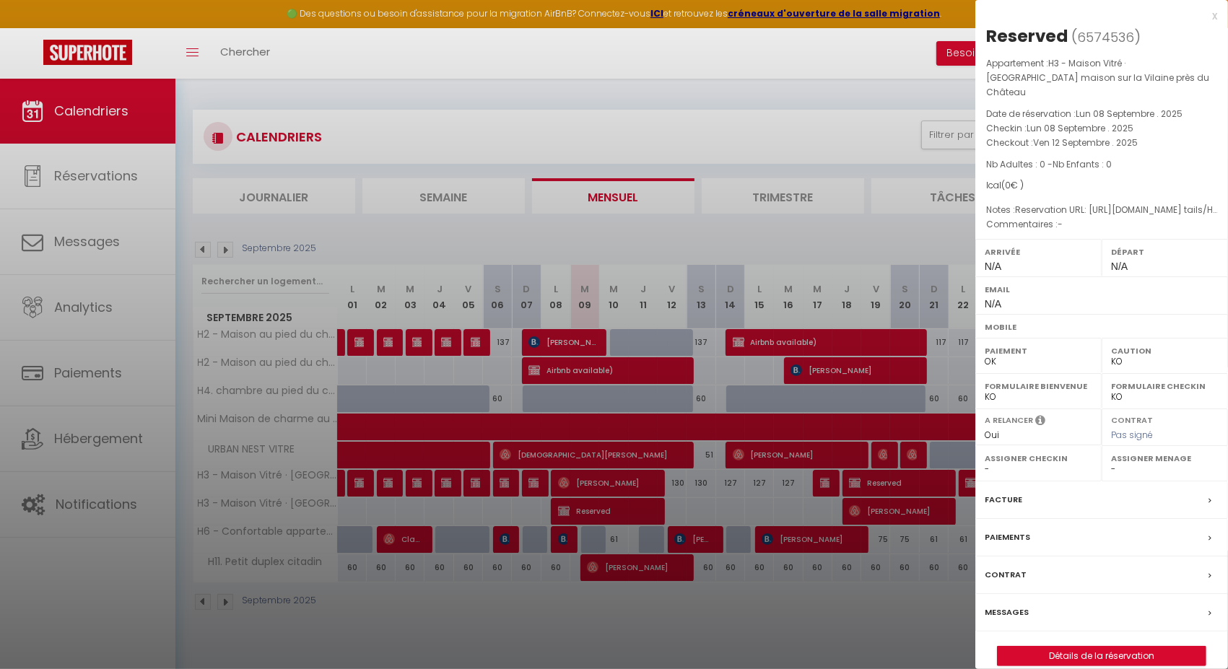
click at [509, 516] on div at bounding box center [614, 334] width 1228 height 669
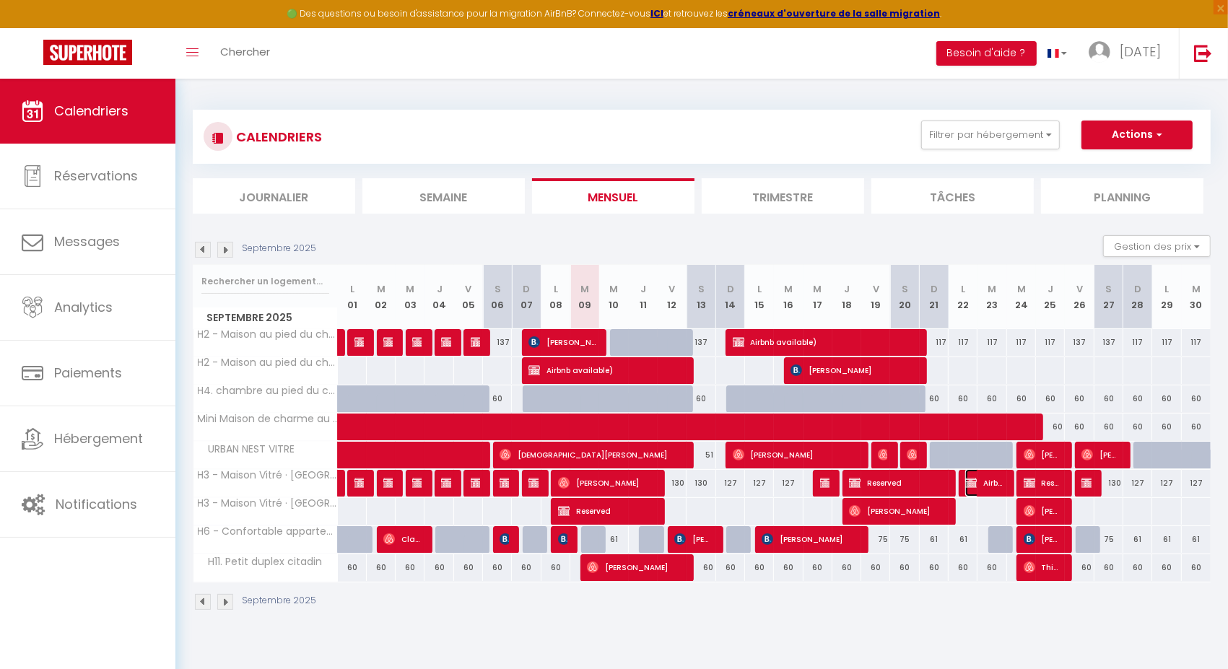
click at [989, 489] on span "Airbnb available)" at bounding box center [984, 482] width 38 height 27
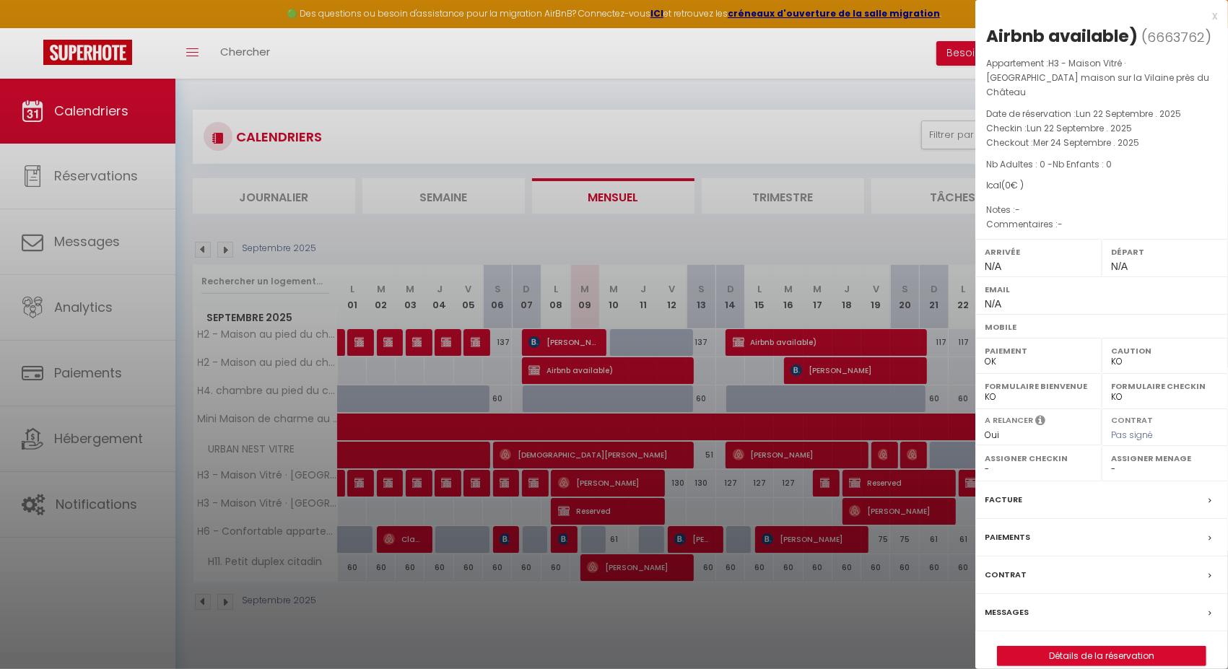
click at [786, 338] on div at bounding box center [614, 334] width 1228 height 669
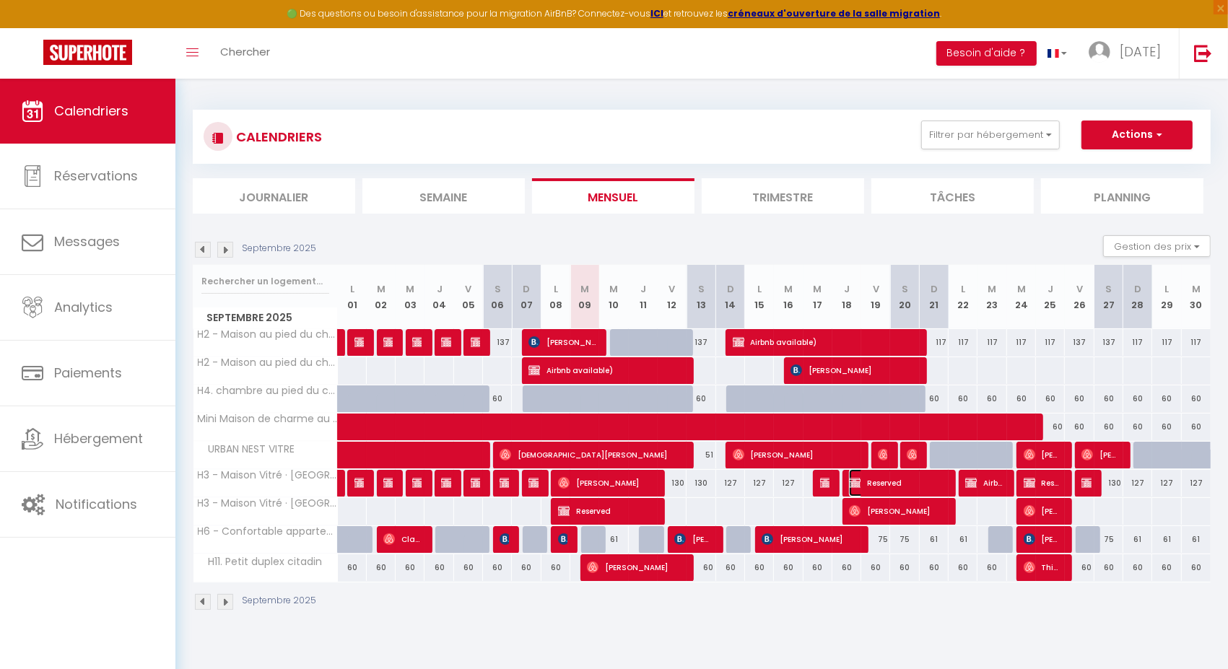
click at [893, 481] on span "Reserved" at bounding box center [897, 482] width 96 height 27
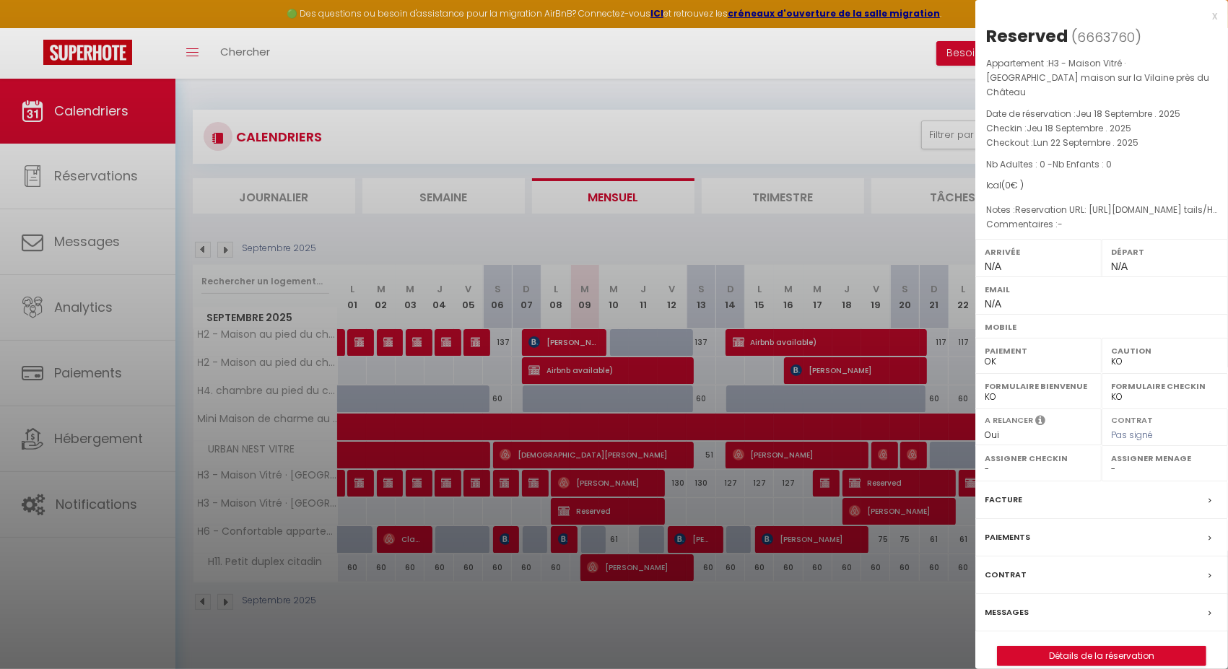
click at [771, 497] on div at bounding box center [614, 334] width 1228 height 669
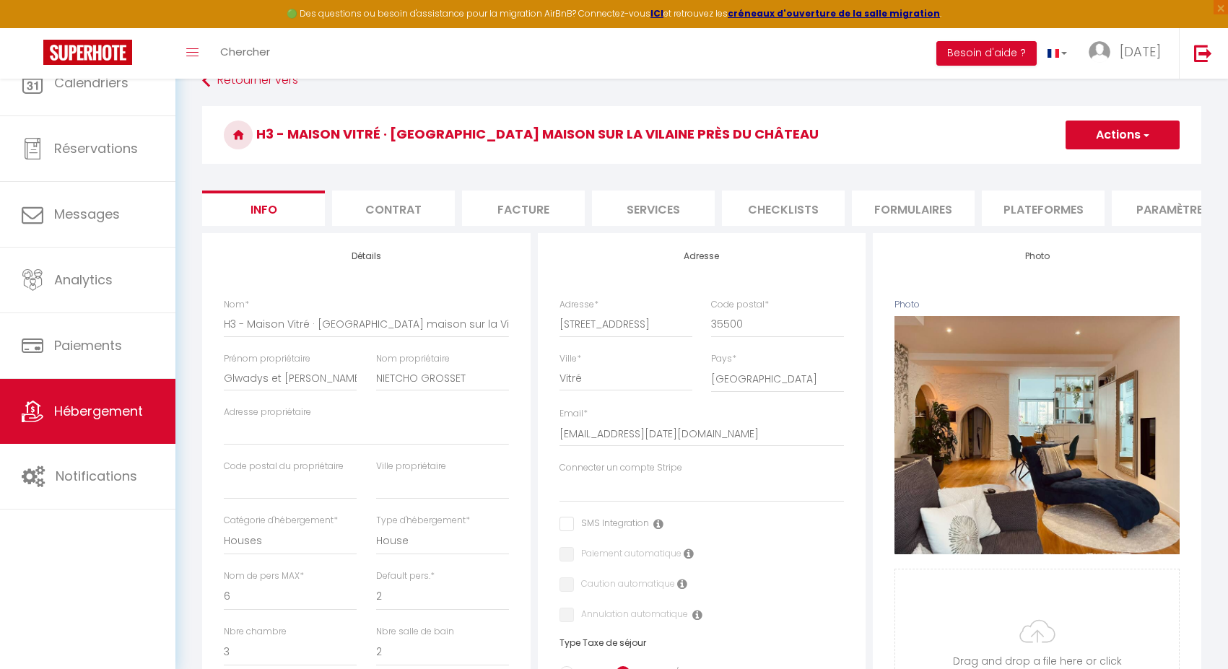
select select "houses"
select select "6"
select select "2"
select select "3"
select select "2"
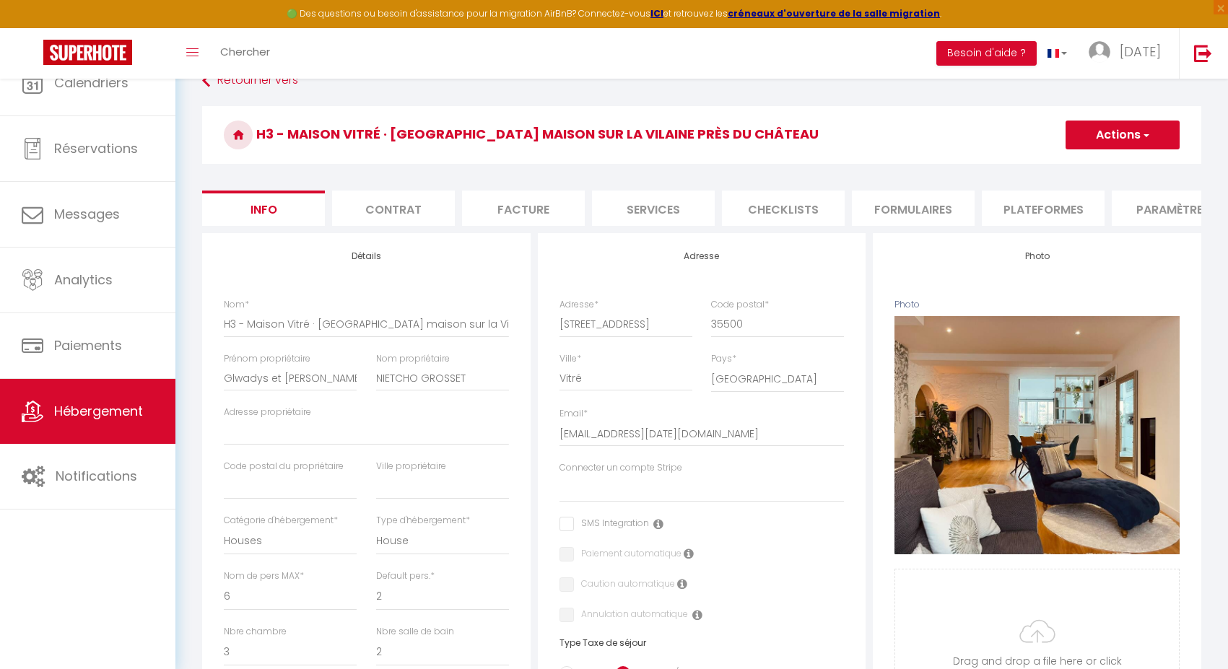
select select "16:00"
select select
select select "11:00"
select select "30"
select select "120"
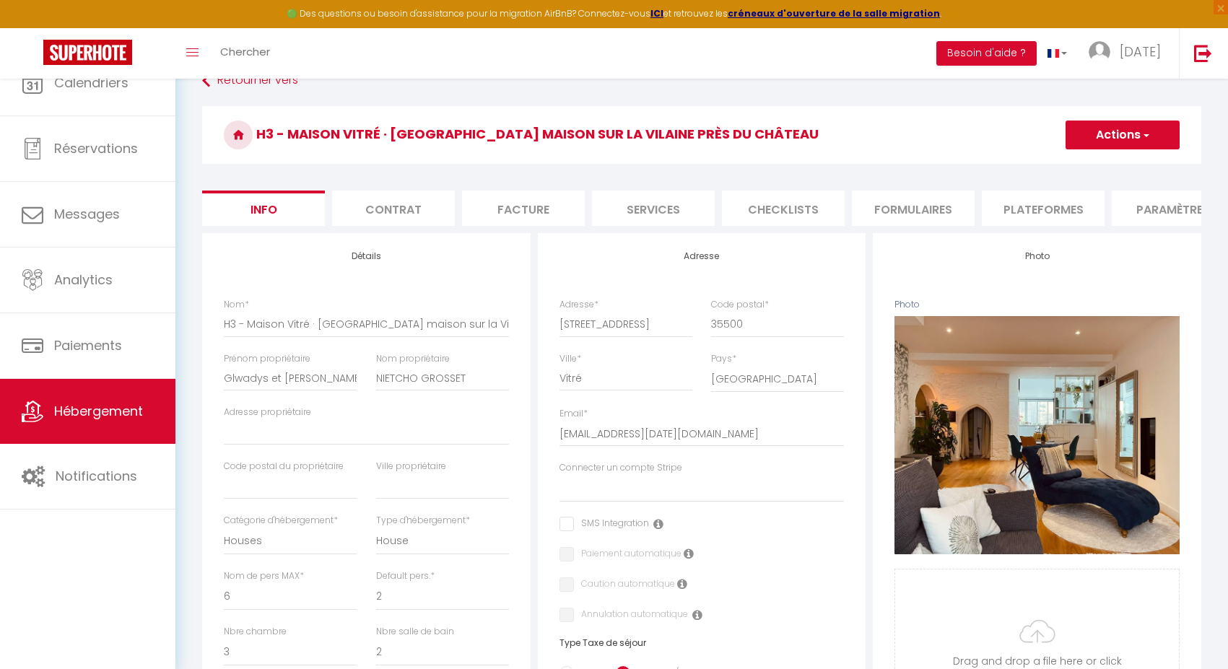
select select
select select "28"
select select "18615-1121095902335703800"
select select "270"
select select "1"
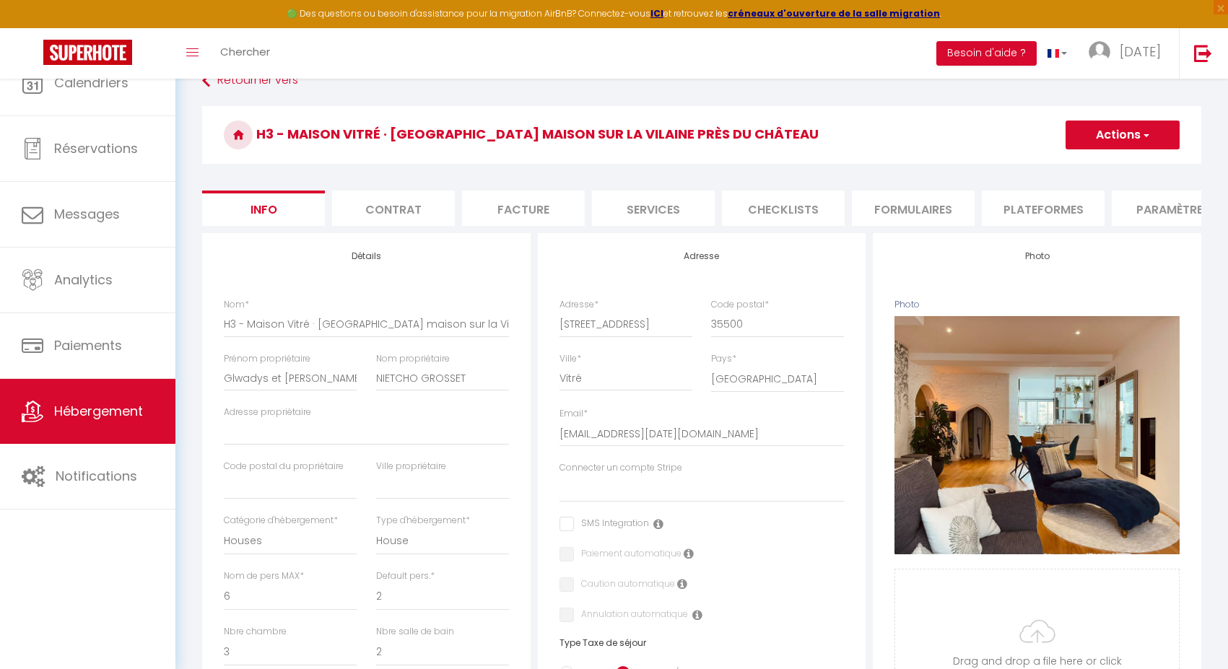
select select
select select "EUR"
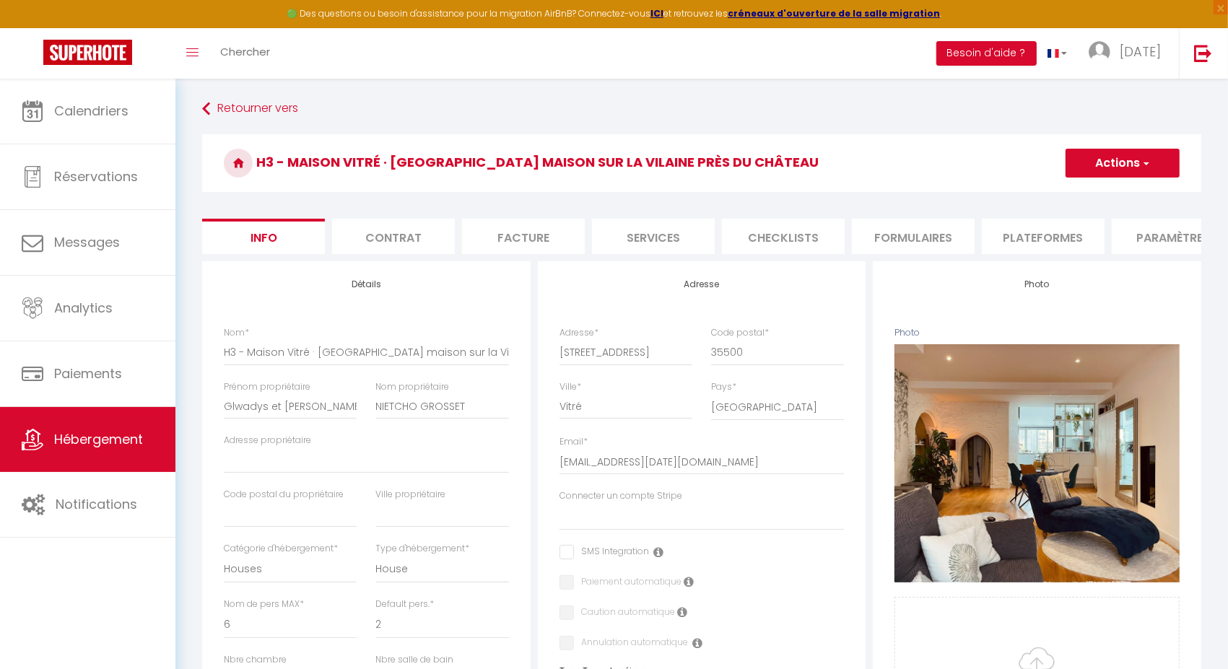
click at [1014, 235] on li "Plateformes" at bounding box center [1042, 236] width 123 height 35
select select
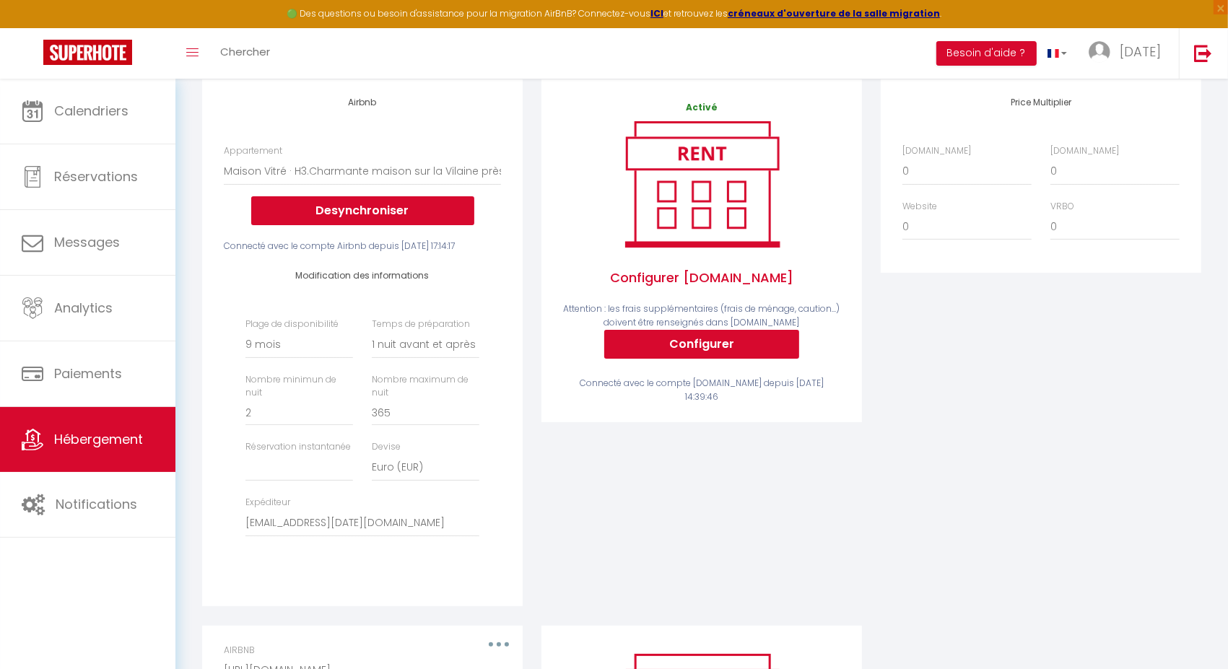
scroll to position [186, 0]
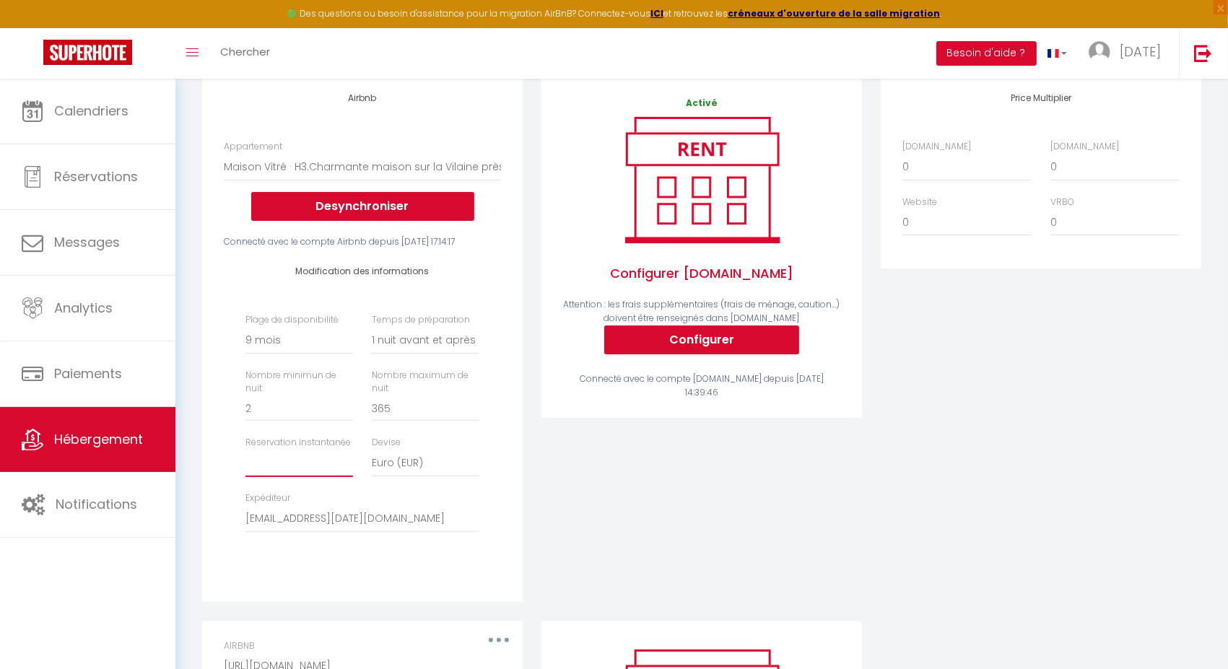
click at [312, 477] on select "Activée Demander des évaluations positives" at bounding box center [299, 463] width 108 height 27
click at [574, 522] on div "Activé Configurer [DOMAIN_NAME] Attention : les frais supplémentaires (frais de…" at bounding box center [701, 348] width 339 height 546
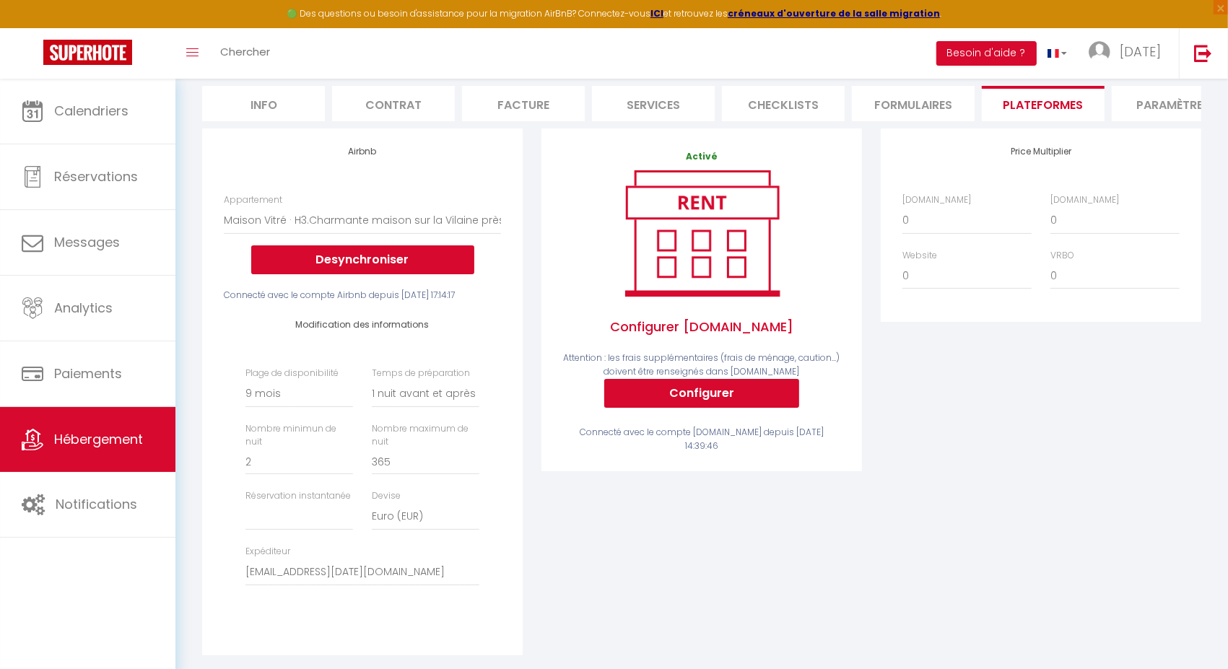
scroll to position [0, 0]
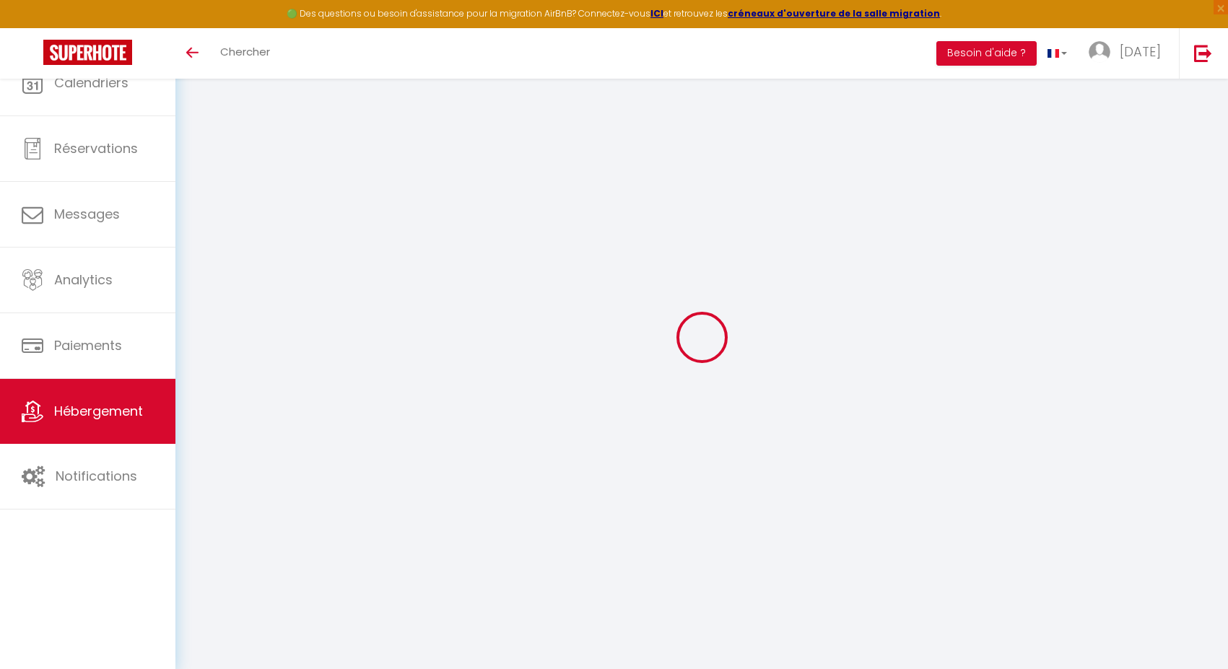
select select "3"
select select "2"
select select "1"
select select
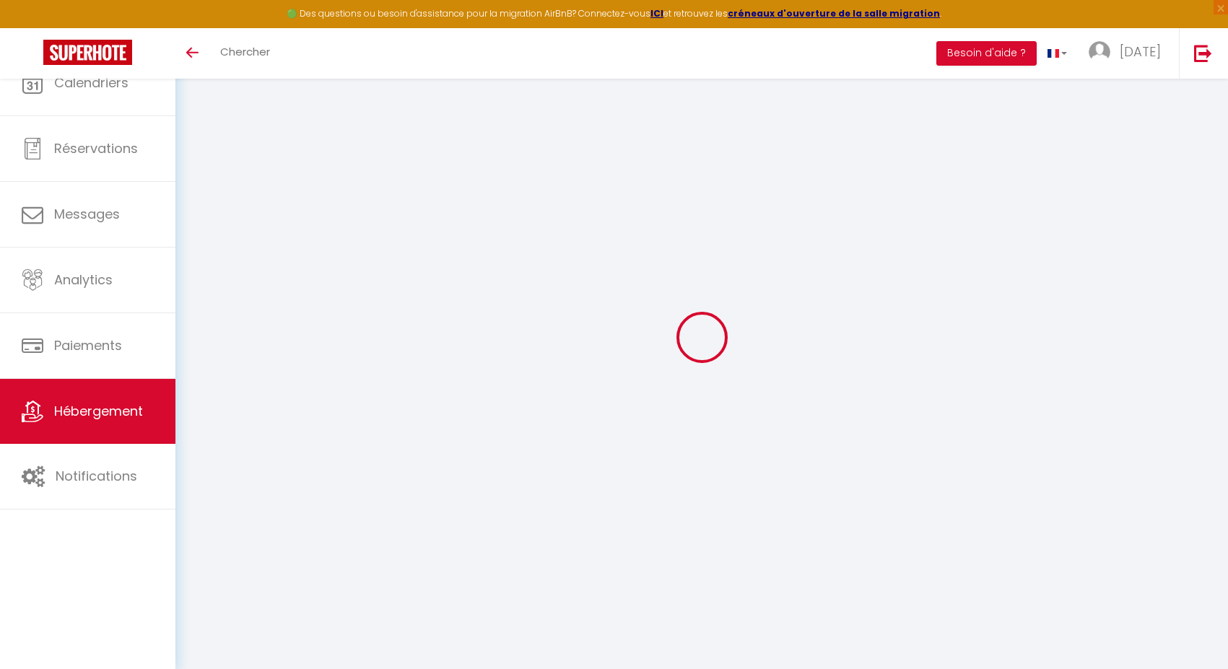
select select "28"
type input "H2 - Maison au pied du château"
type input "Hervé"
type input "KEROUREDAN"
select select "houses"
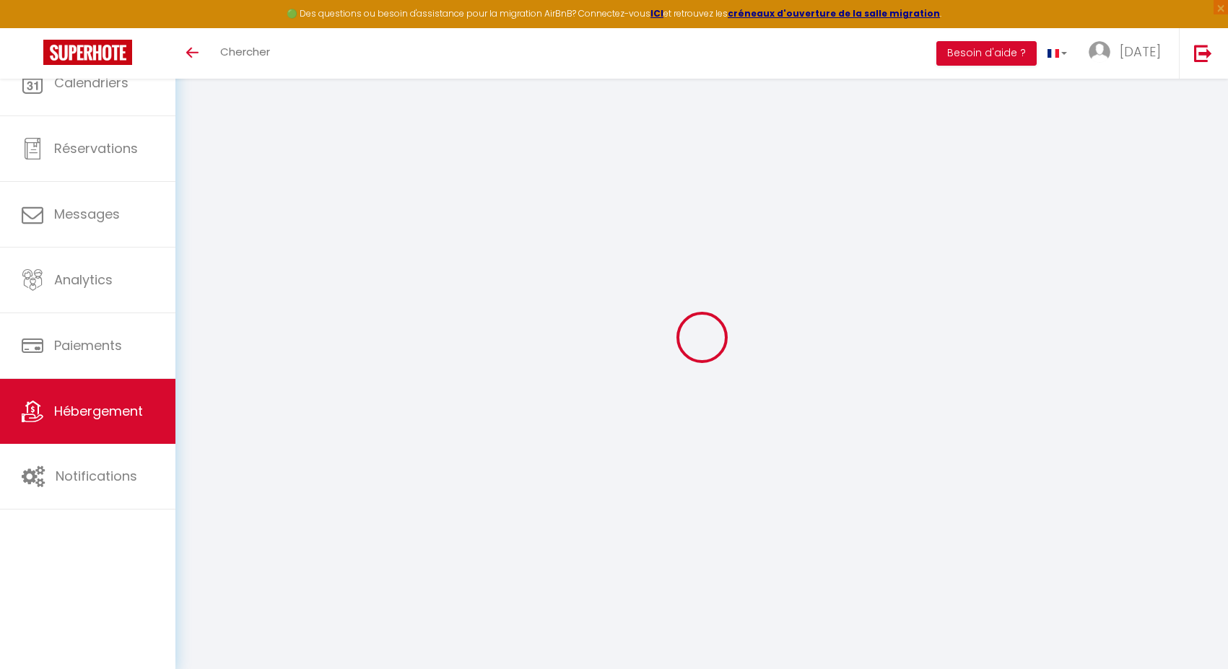
select select "6"
select select "3"
select select "2"
type input "117"
type input "60"
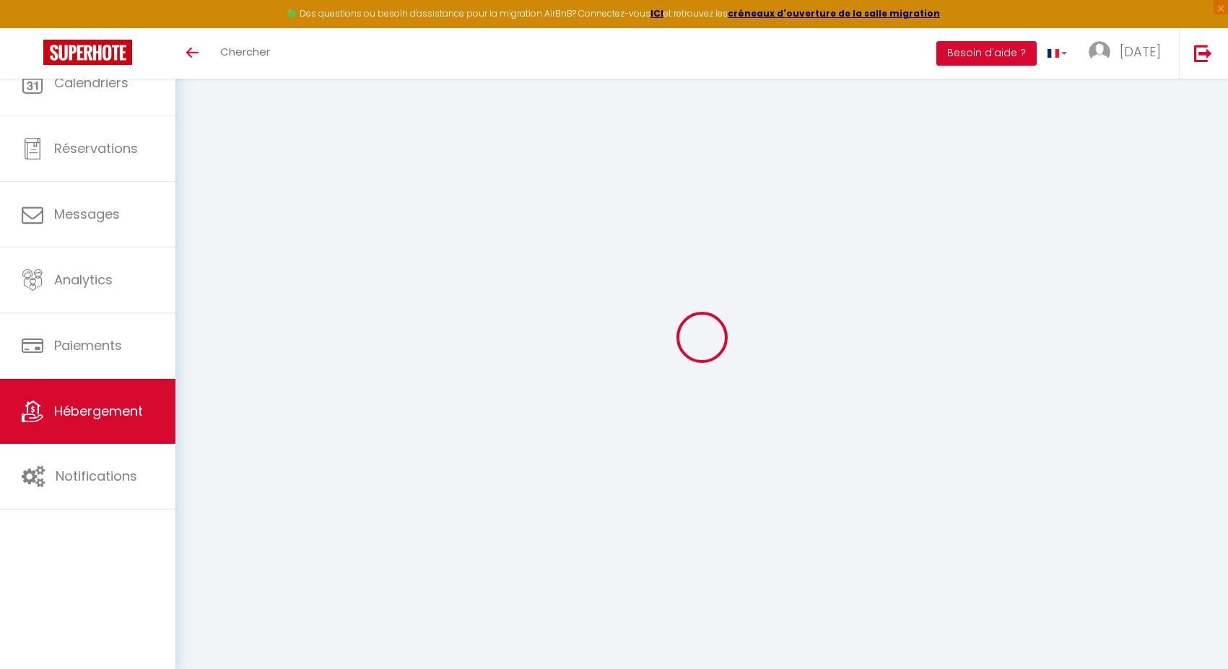
select select
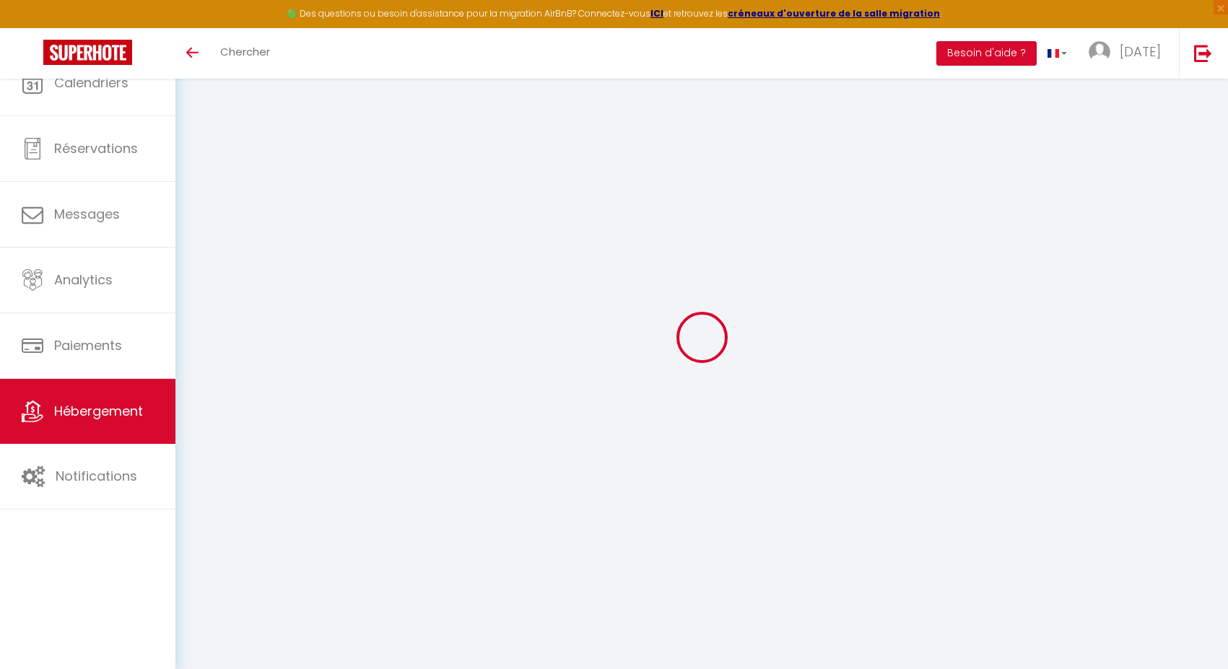
type input "10 Ruelle des Vaux"
type input "35300"
type input "Fougères"
type input "[EMAIL_ADDRESS][DATE][DOMAIN_NAME]"
select select "7911"
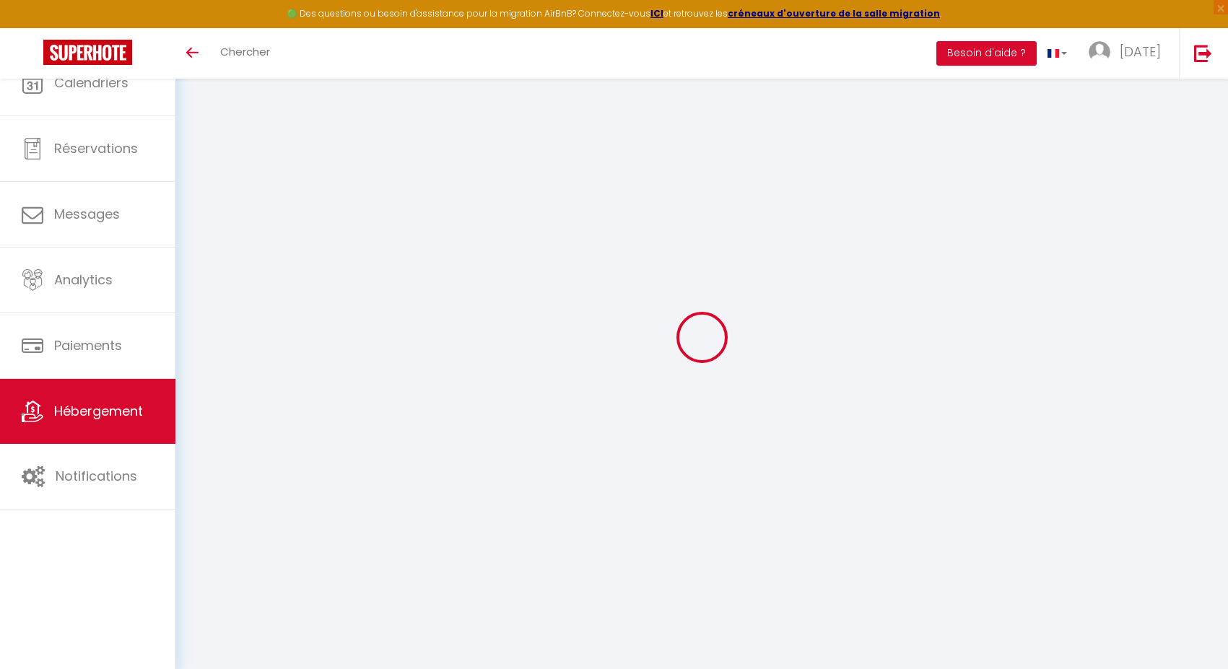
checkbox input "false"
type input "0"
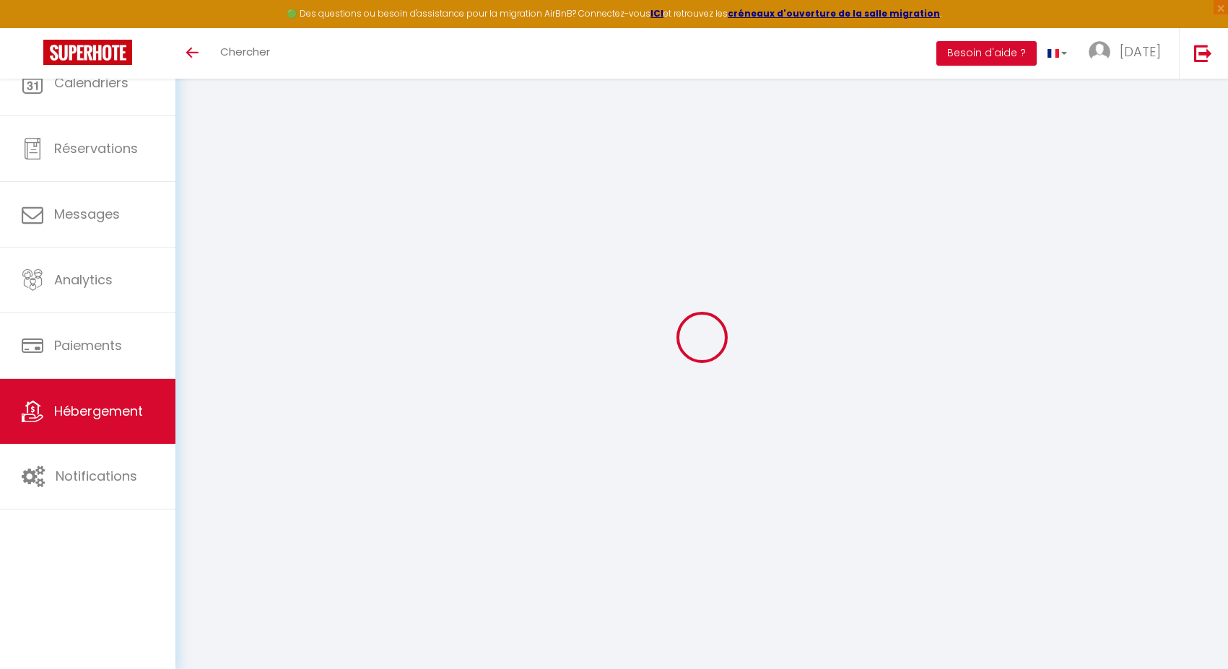
type input "0"
select select
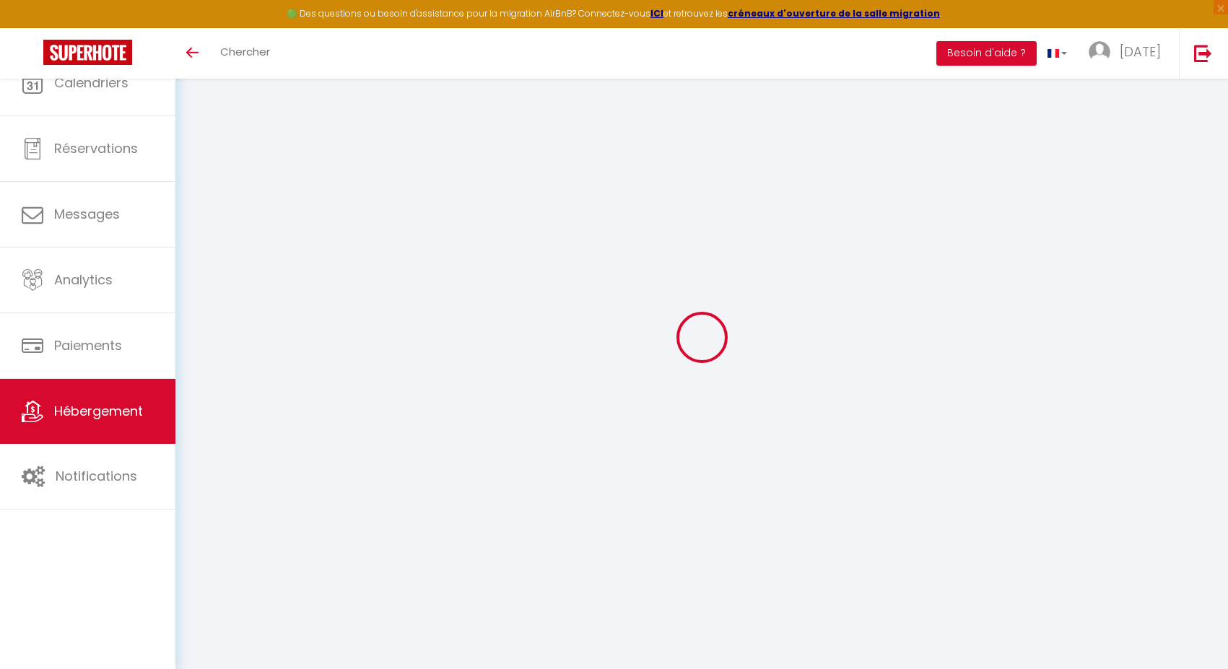
select select
checkbox input "false"
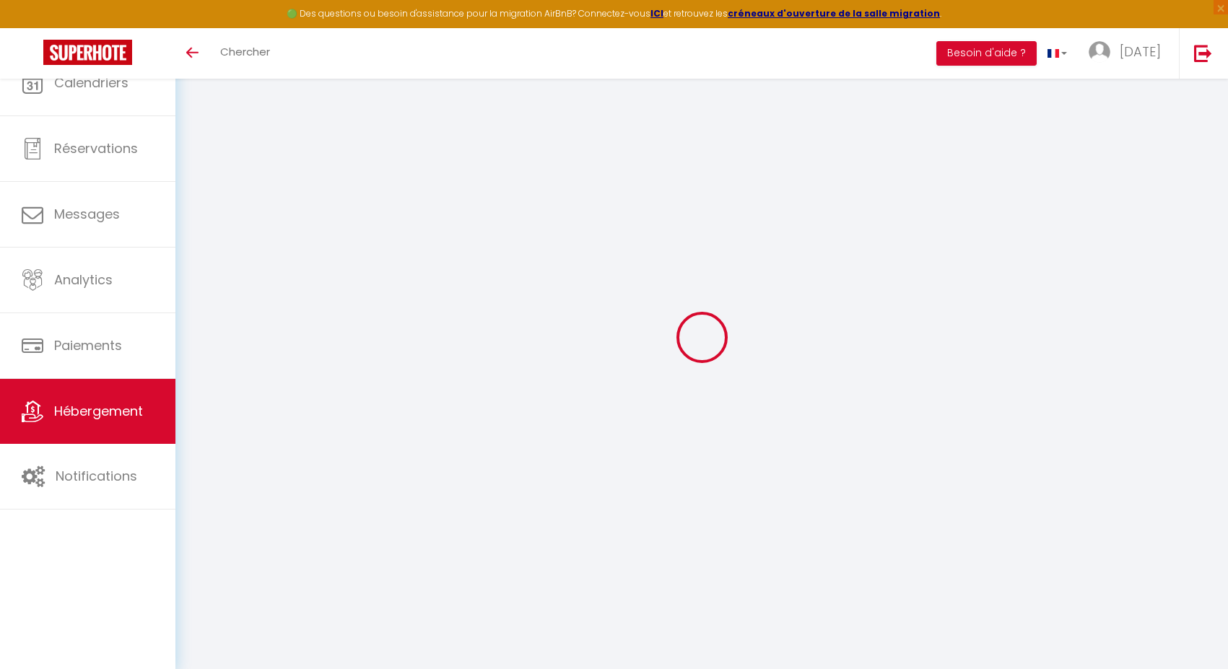
checkbox input "false"
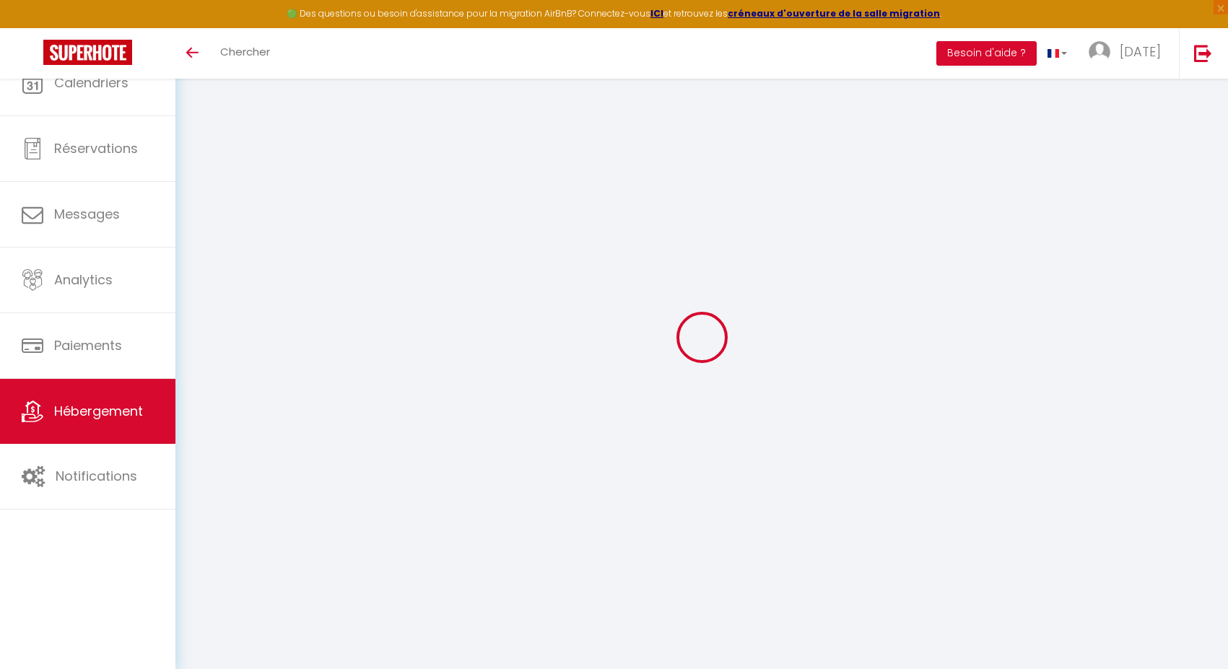
checkbox input "false"
select select "16:00"
select select
select select "11:00"
select select "30"
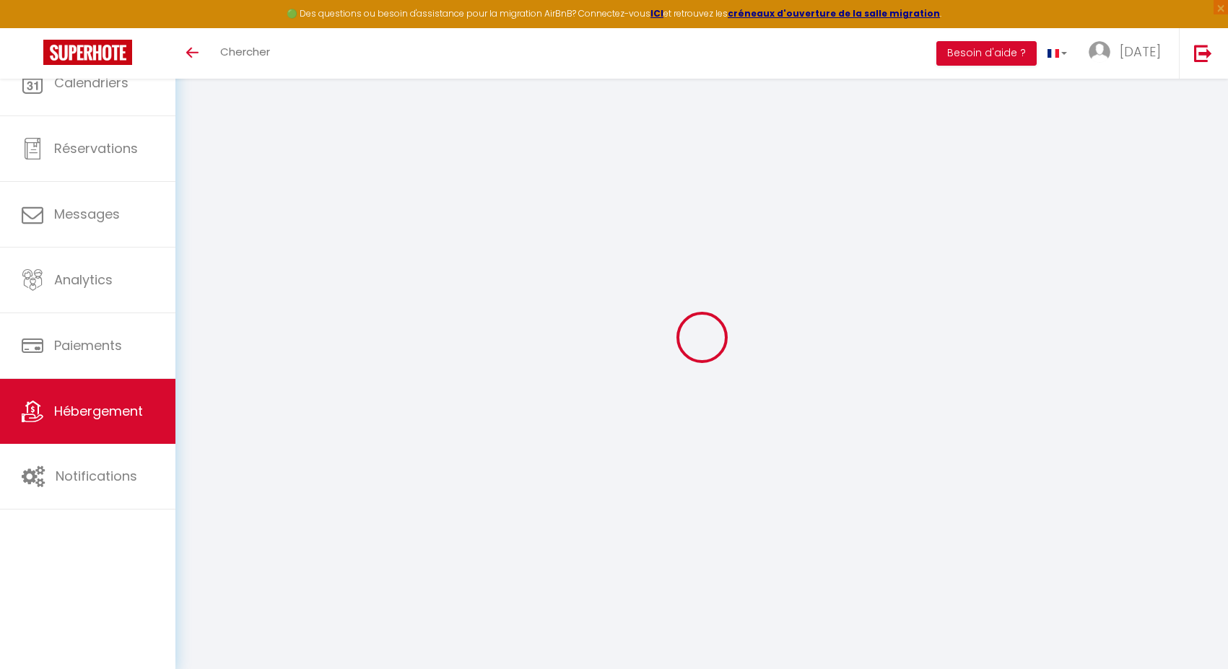
select select "120"
select select
checkbox input "false"
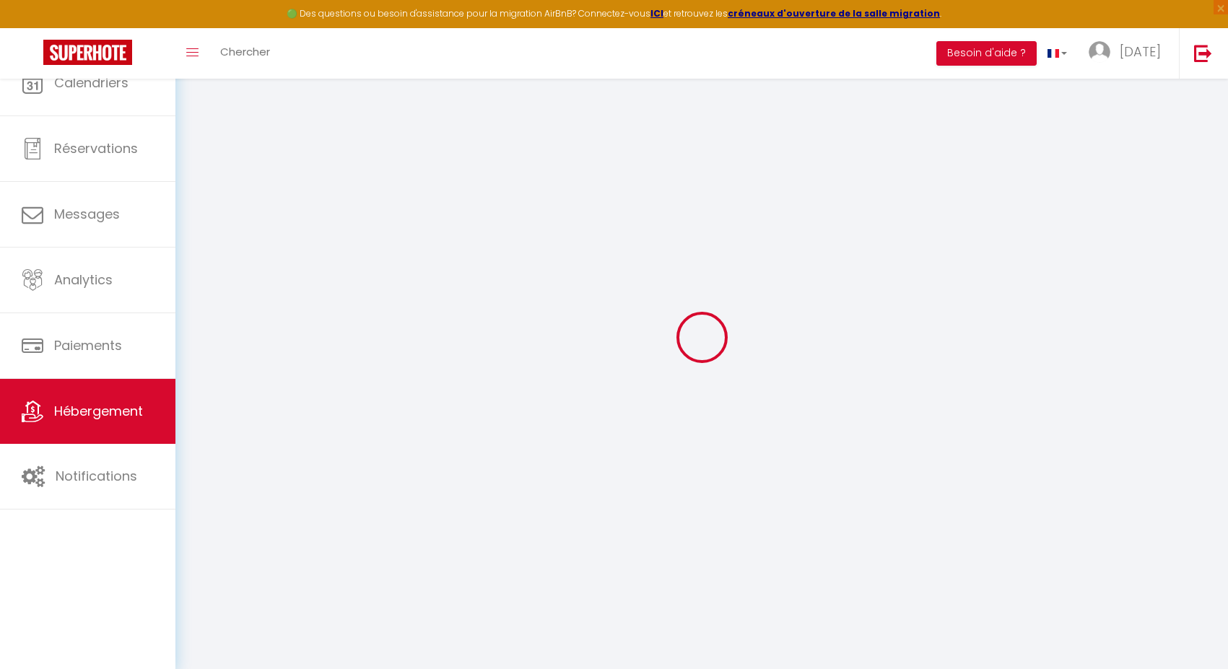
checkbox input "false"
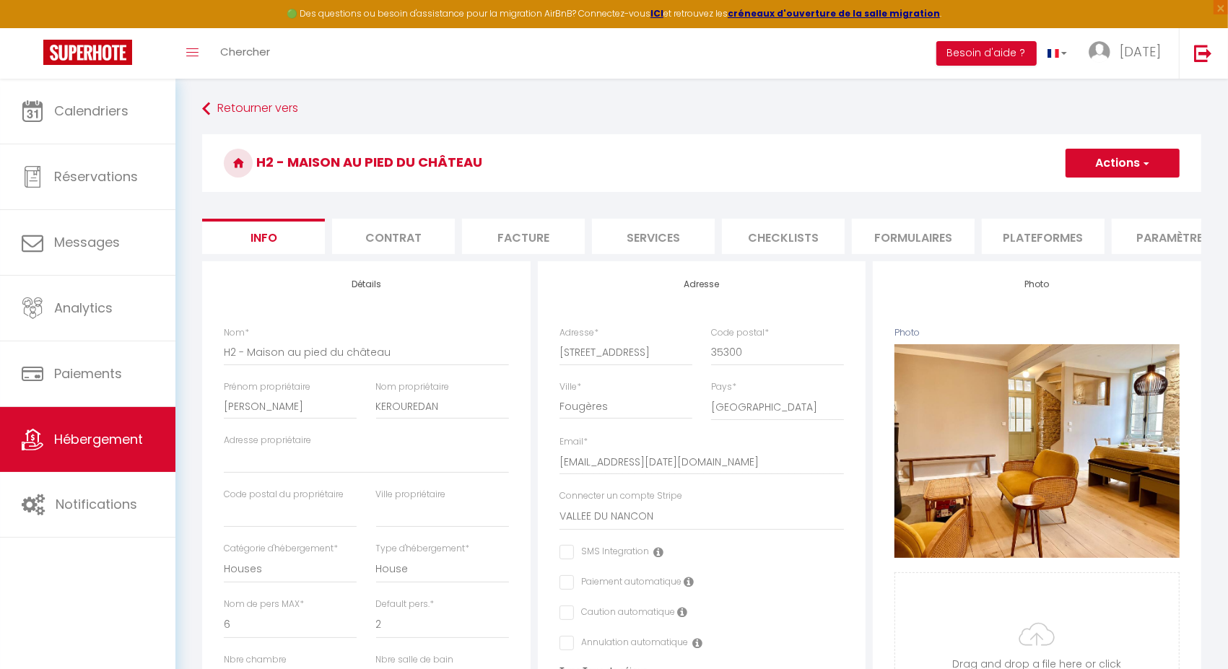
click at [1051, 225] on li "Plateformes" at bounding box center [1042, 236] width 123 height 35
